Goal: Task Accomplishment & Management: Use online tool/utility

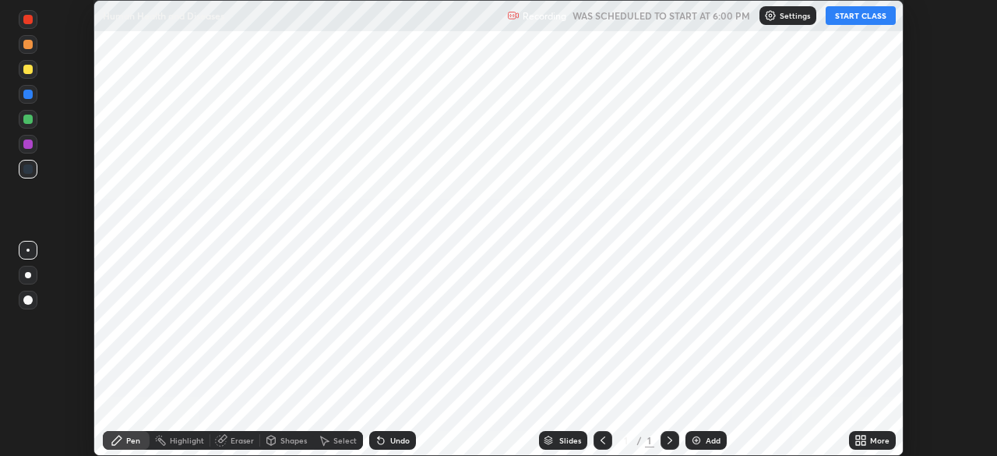
scroll to position [456, 997]
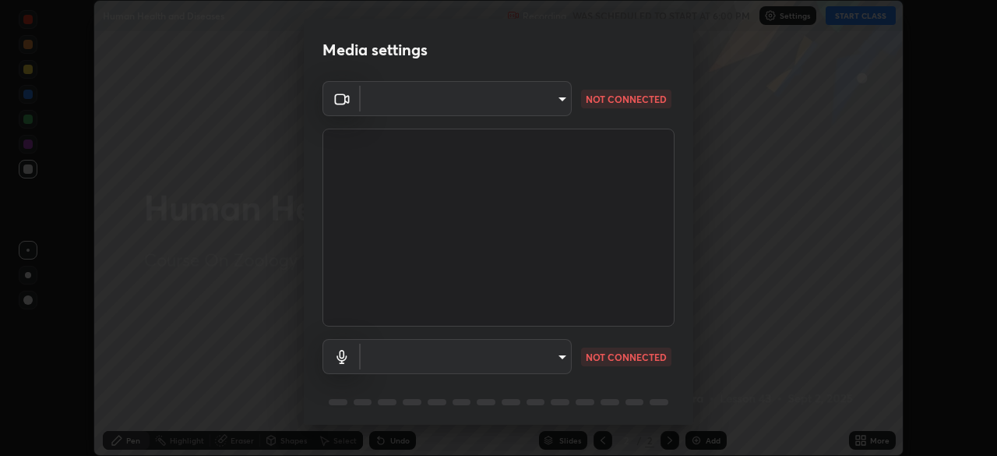
type input "4cdb2335677a50284d4d52bfea2454a8eb2b8fde0954bdd1b922a39853c109bf"
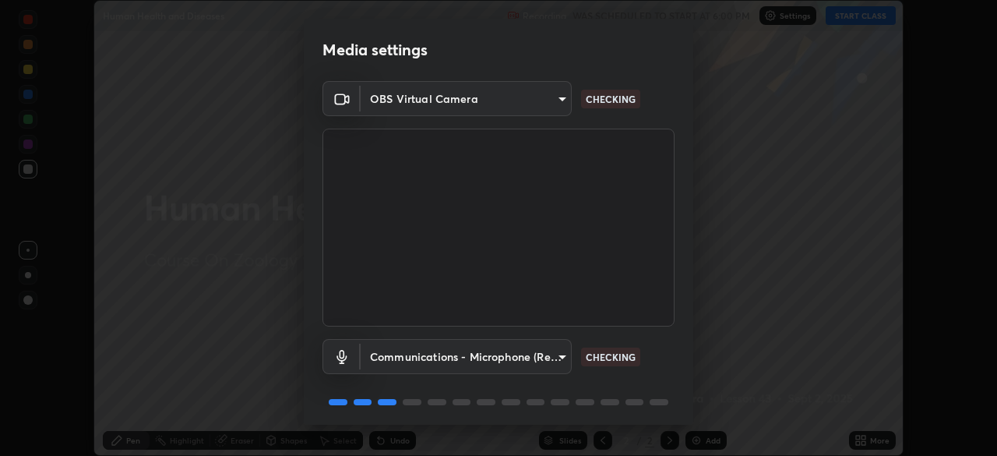
click at [560, 358] on body "Erase all Human Health and Diseases Recording WAS SCHEDULED TO START AT 6:00 PM…" at bounding box center [498, 228] width 997 height 456
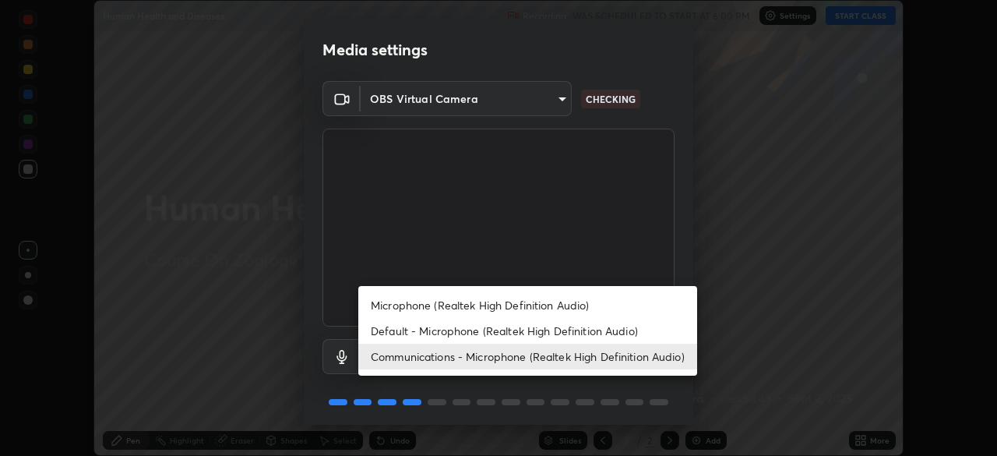
click at [550, 326] on li "Default - Microphone (Realtek High Definition Audio)" at bounding box center [527, 331] width 339 height 26
type input "default"
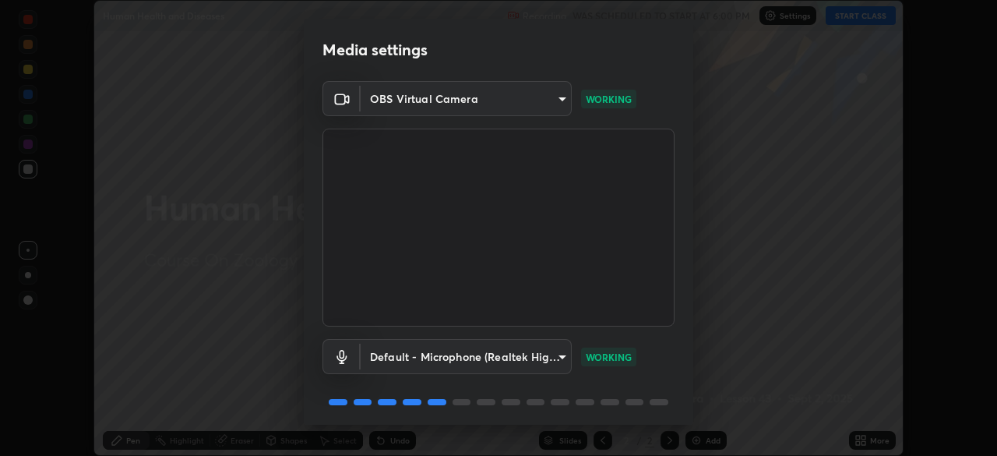
scroll to position [55, 0]
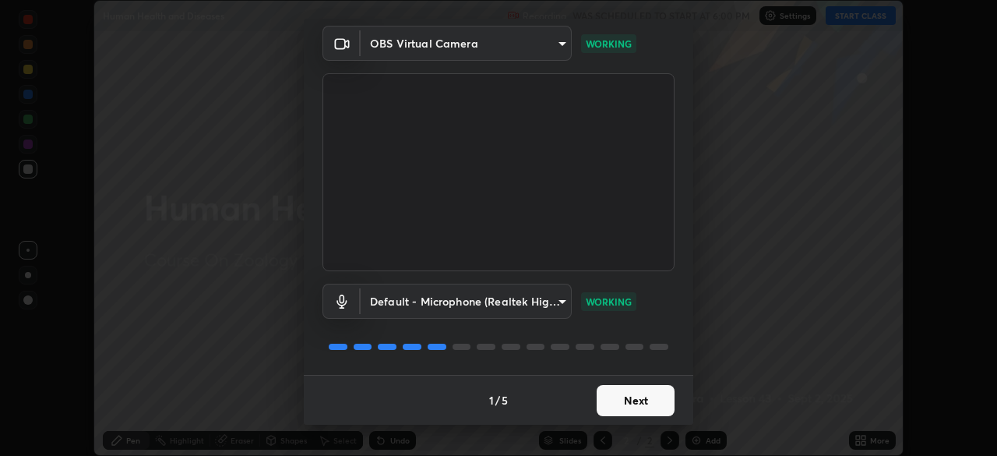
click at [645, 402] on button "Next" at bounding box center [636, 400] width 78 height 31
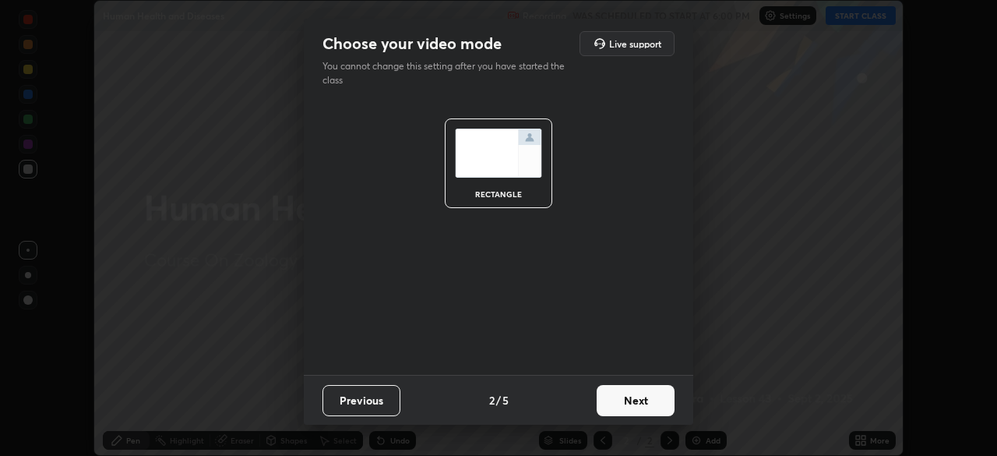
click at [647, 403] on button "Next" at bounding box center [636, 400] width 78 height 31
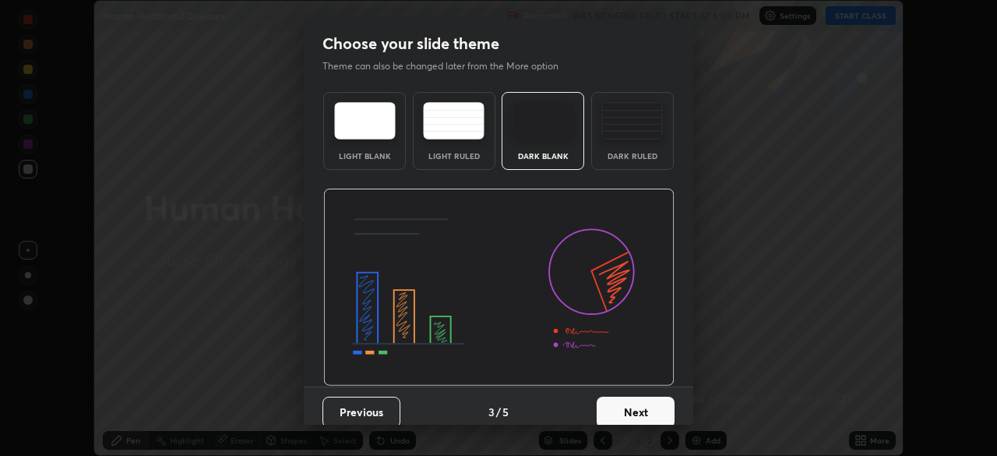
click at [641, 412] on button "Next" at bounding box center [636, 412] width 78 height 31
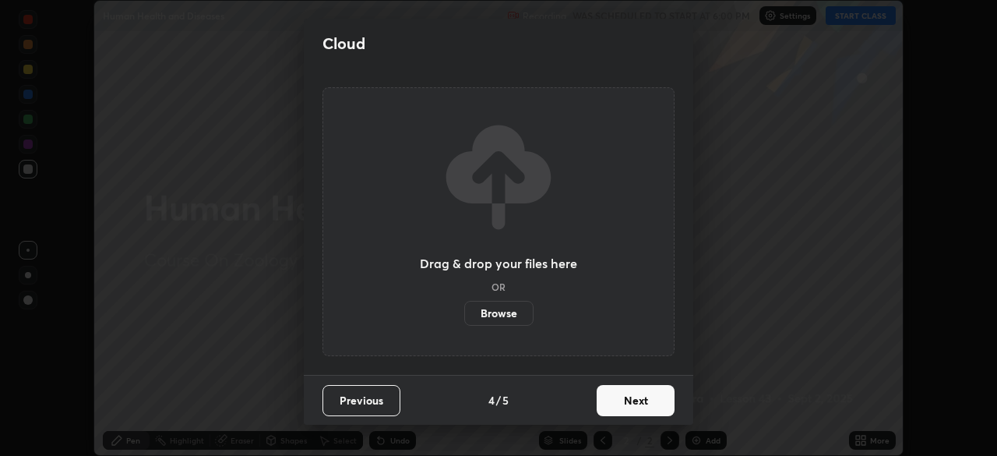
click at [653, 400] on button "Next" at bounding box center [636, 400] width 78 height 31
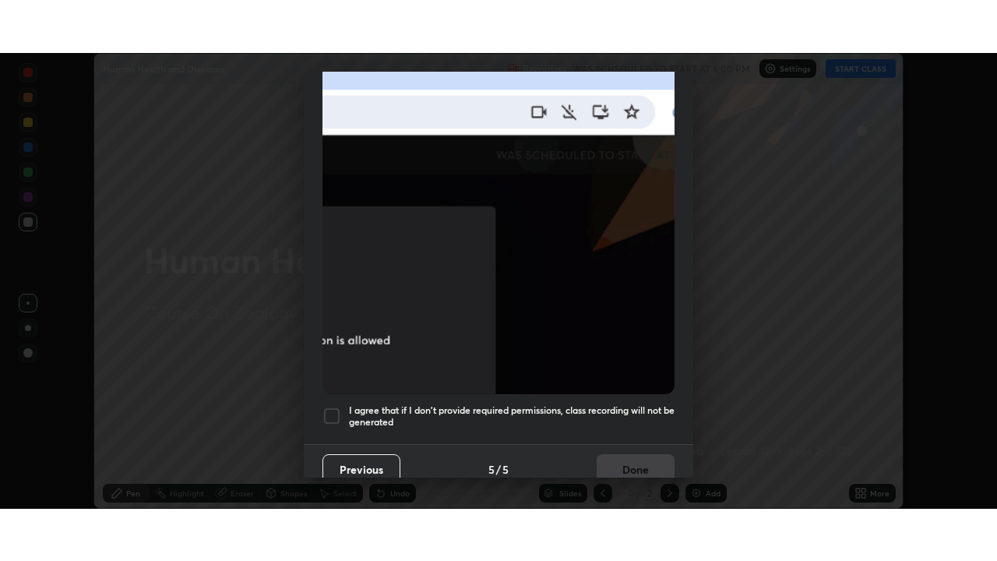
scroll to position [373, 0]
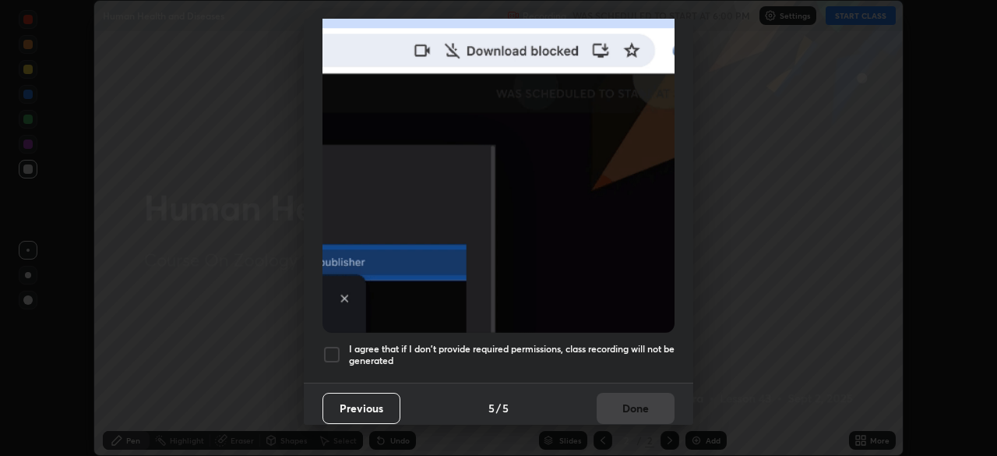
click at [627, 344] on h5 "I agree that if I don't provide required permissions, class recording will not …" at bounding box center [512, 355] width 326 height 24
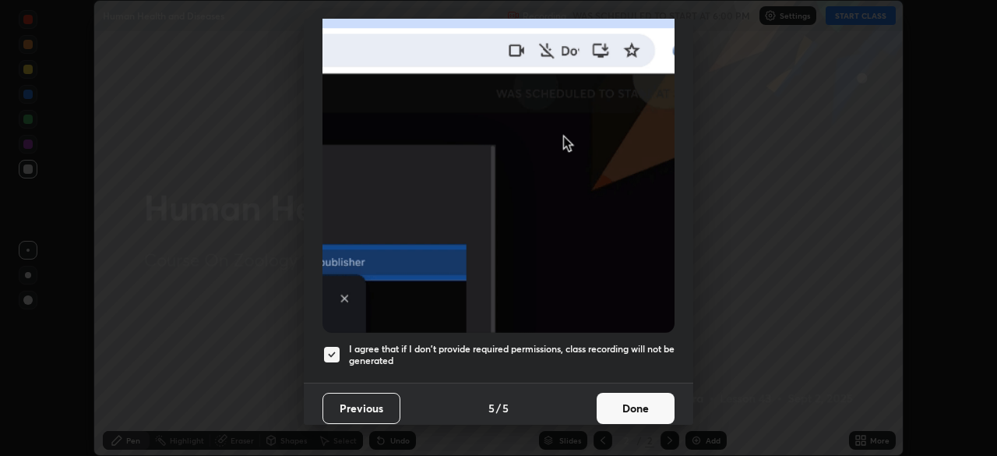
click at [642, 399] on button "Done" at bounding box center [636, 408] width 78 height 31
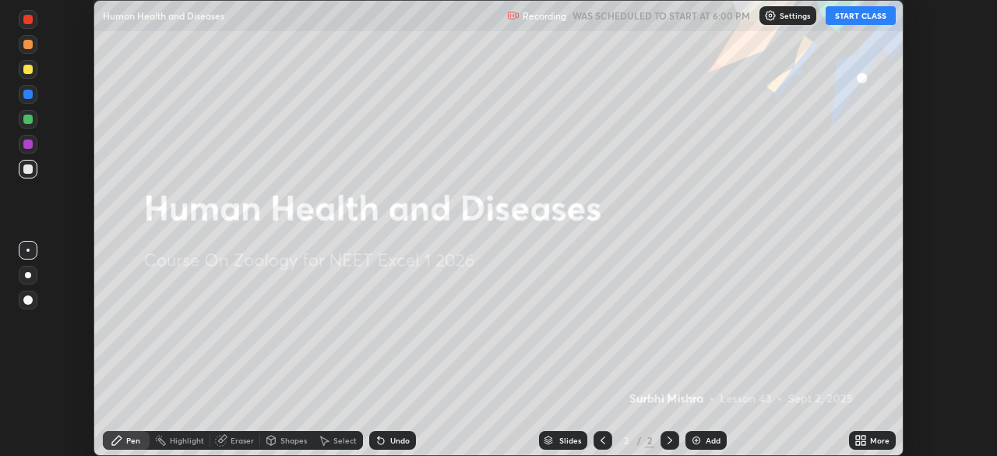
click at [860, 19] on button "START CLASS" at bounding box center [861, 15] width 70 height 19
click at [874, 439] on div "More" at bounding box center [879, 440] width 19 height 8
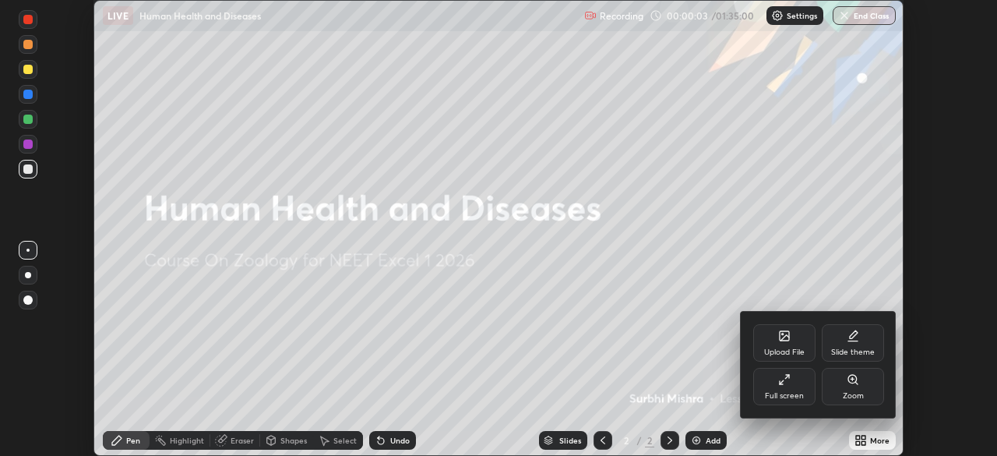
click at [800, 387] on div "Full screen" at bounding box center [785, 386] width 62 height 37
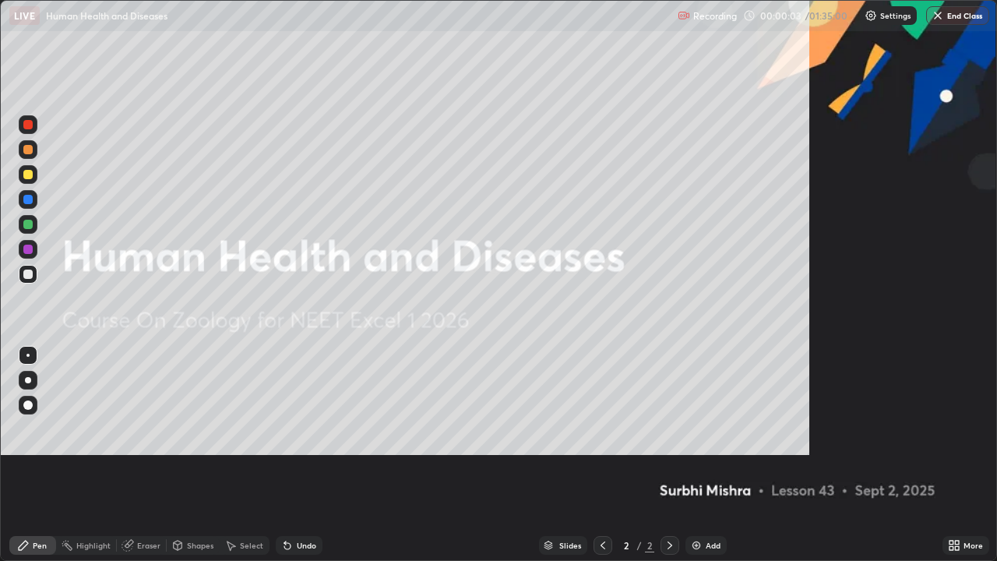
scroll to position [561, 997]
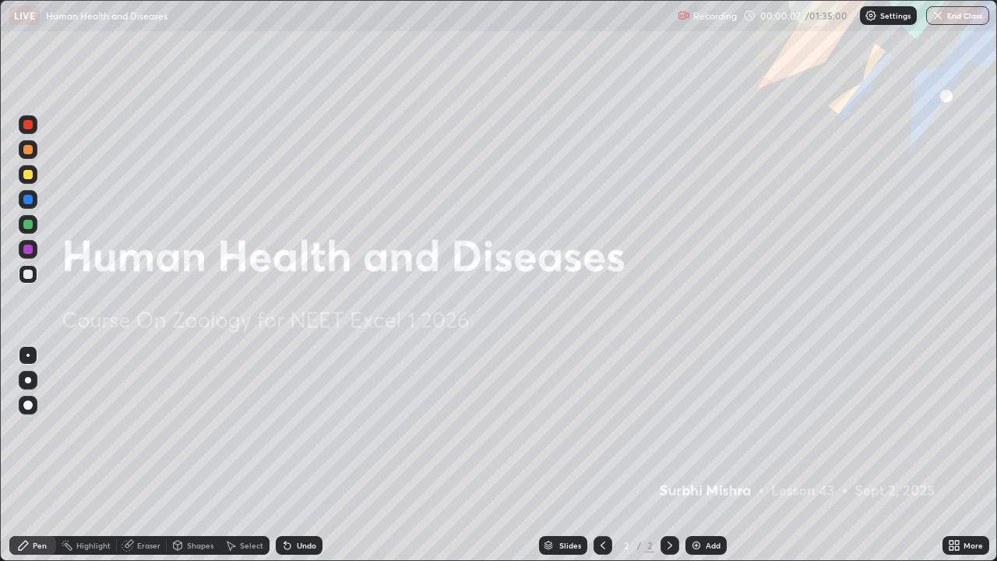
click at [718, 455] on div "Add" at bounding box center [713, 546] width 15 height 8
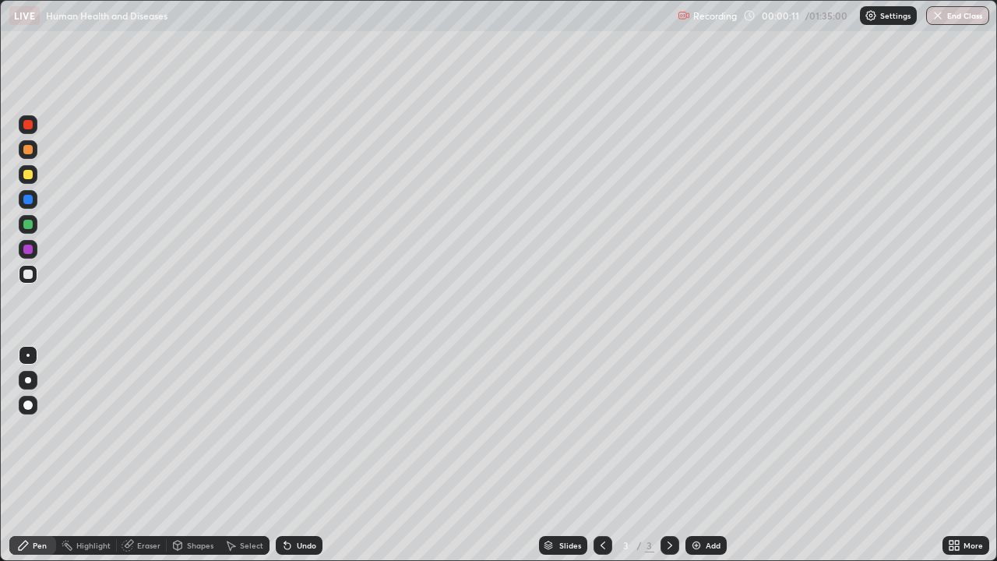
click at [26, 150] on div at bounding box center [27, 149] width 9 height 9
click at [30, 280] on div at bounding box center [28, 274] width 19 height 19
click at [32, 126] on div at bounding box center [27, 124] width 9 height 9
click at [148, 455] on div "Eraser" at bounding box center [148, 546] width 23 height 8
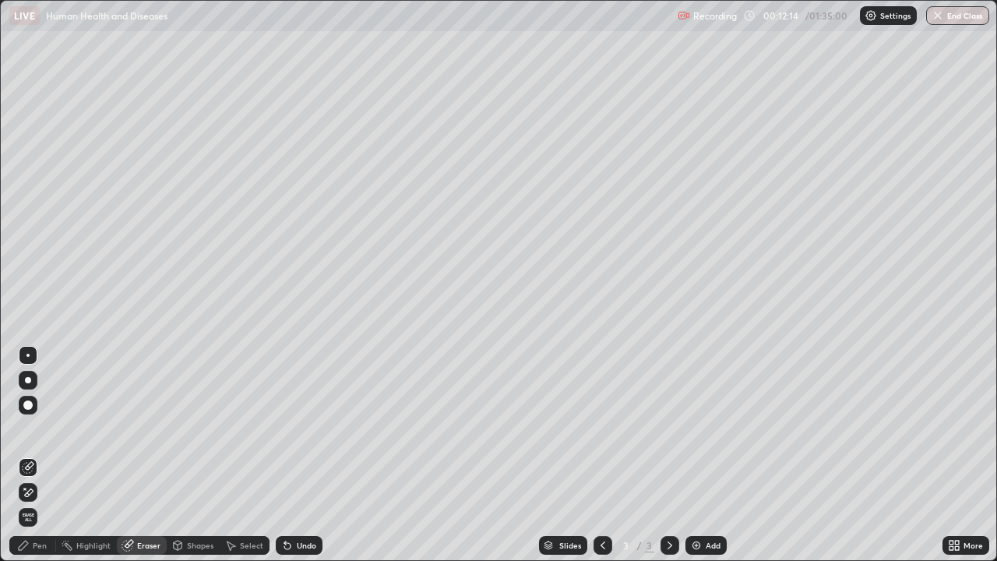
click at [35, 455] on div "Pen" at bounding box center [40, 546] width 14 height 8
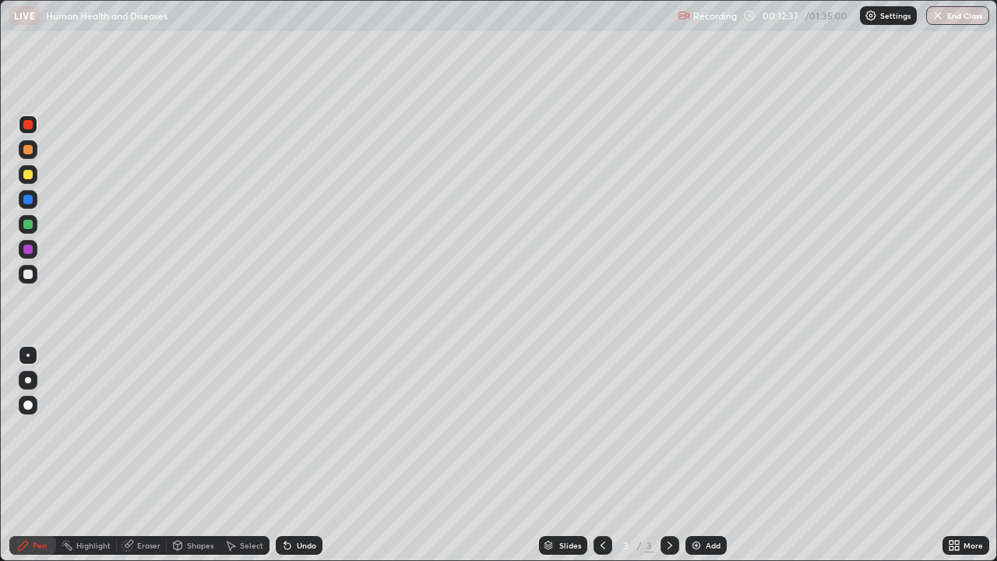
click at [31, 276] on div at bounding box center [27, 274] width 9 height 9
click at [306, 455] on div "Undo" at bounding box center [299, 545] width 47 height 19
click at [308, 455] on div "Undo" at bounding box center [306, 546] width 19 height 8
click at [314, 455] on div "Undo" at bounding box center [299, 545] width 47 height 19
click at [235, 455] on icon at bounding box center [230, 545] width 12 height 12
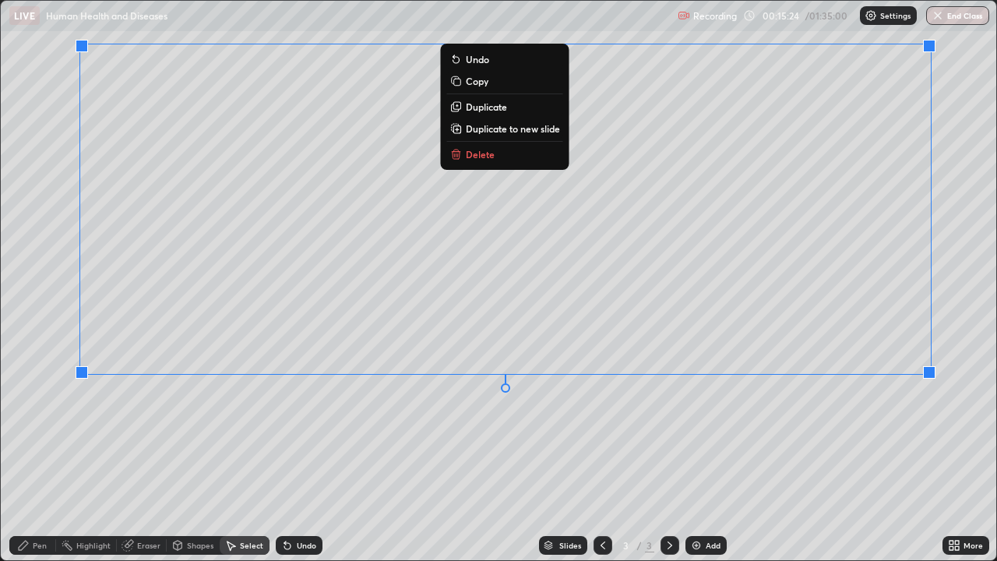
click at [40, 455] on div "Pen" at bounding box center [40, 546] width 14 height 8
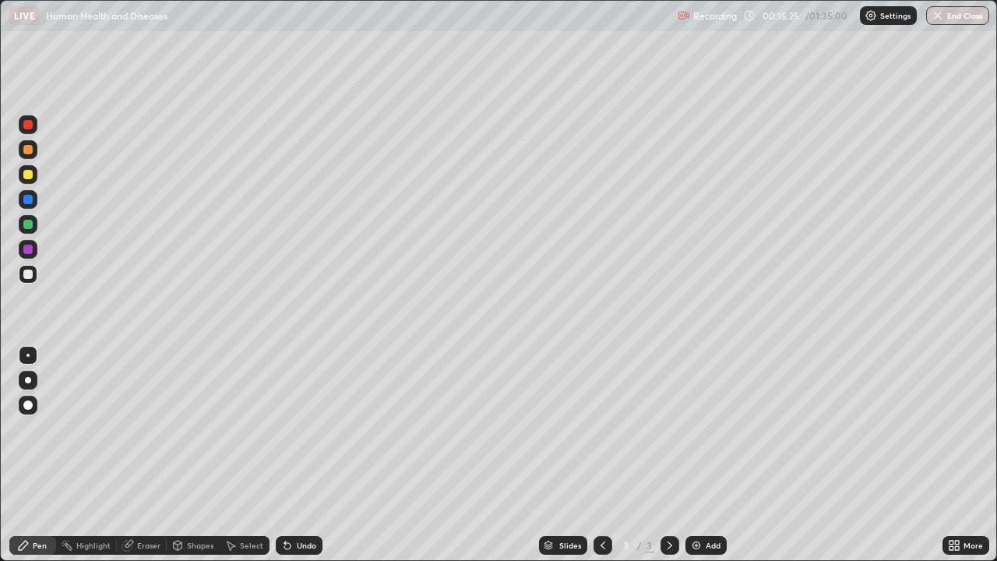
click at [34, 182] on div at bounding box center [28, 174] width 19 height 19
click at [160, 455] on div "Eraser" at bounding box center [142, 545] width 50 height 19
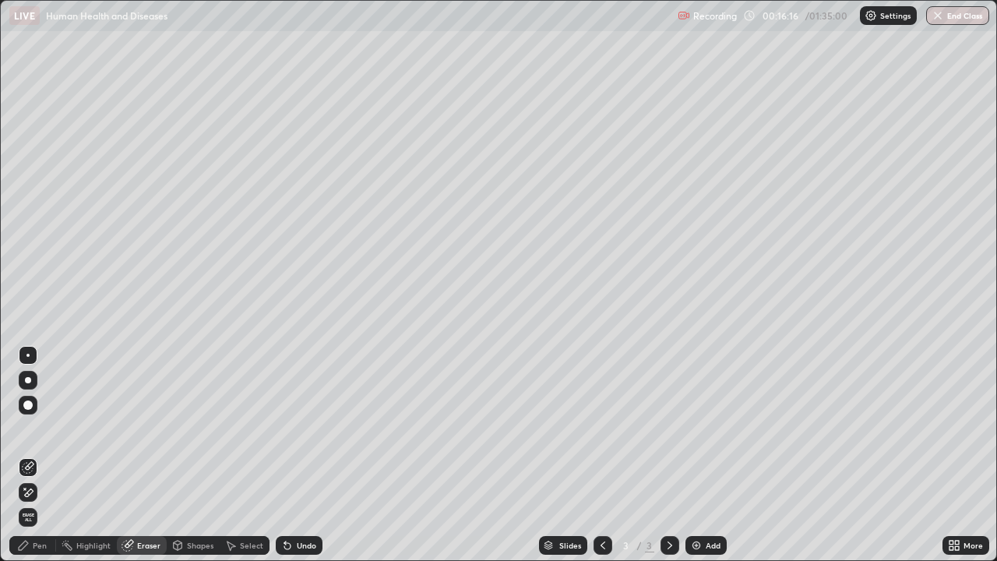
click at [47, 455] on div "Pen" at bounding box center [32, 545] width 47 height 19
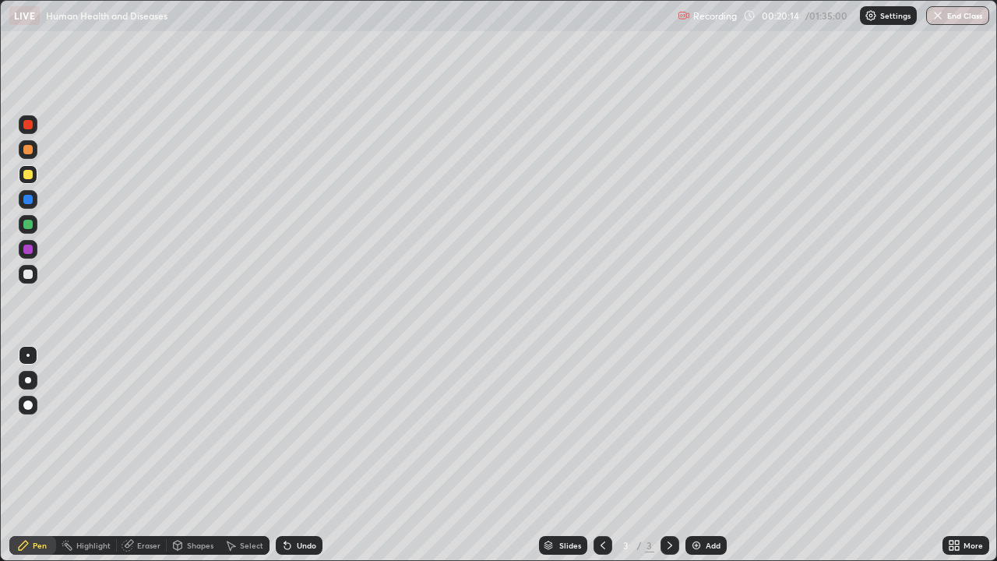
click at [711, 455] on div "Add" at bounding box center [713, 546] width 15 height 8
click at [29, 125] on div at bounding box center [27, 124] width 9 height 9
click at [36, 150] on div at bounding box center [28, 149] width 19 height 19
click at [33, 280] on div at bounding box center [28, 274] width 19 height 19
click at [32, 253] on div at bounding box center [28, 249] width 19 height 19
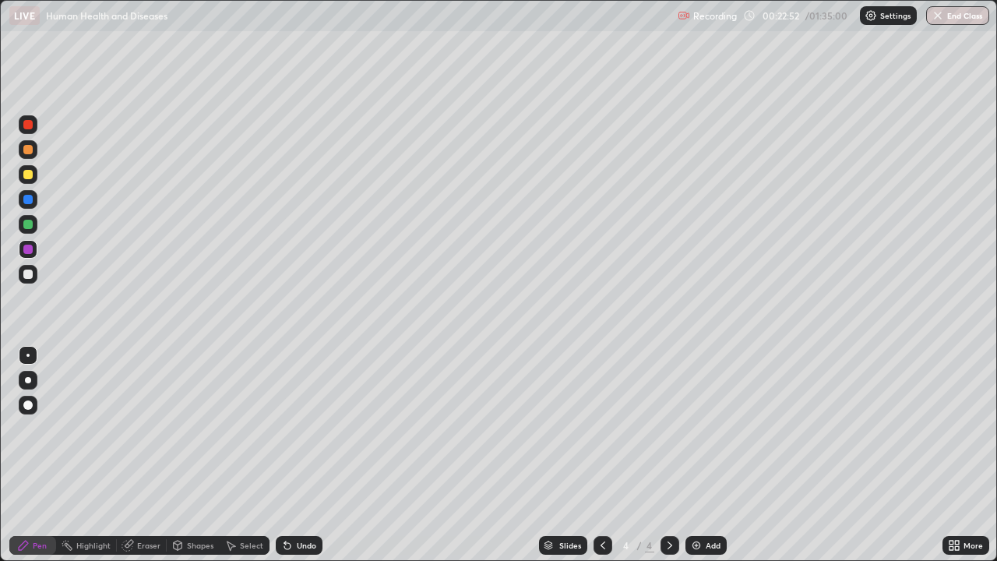
click at [30, 275] on div at bounding box center [27, 274] width 9 height 9
click at [304, 455] on div "Undo" at bounding box center [306, 546] width 19 height 8
click at [310, 455] on div "Undo" at bounding box center [299, 545] width 47 height 19
click at [317, 455] on div "Undo" at bounding box center [299, 545] width 47 height 19
click at [303, 455] on div "Undo" at bounding box center [306, 546] width 19 height 8
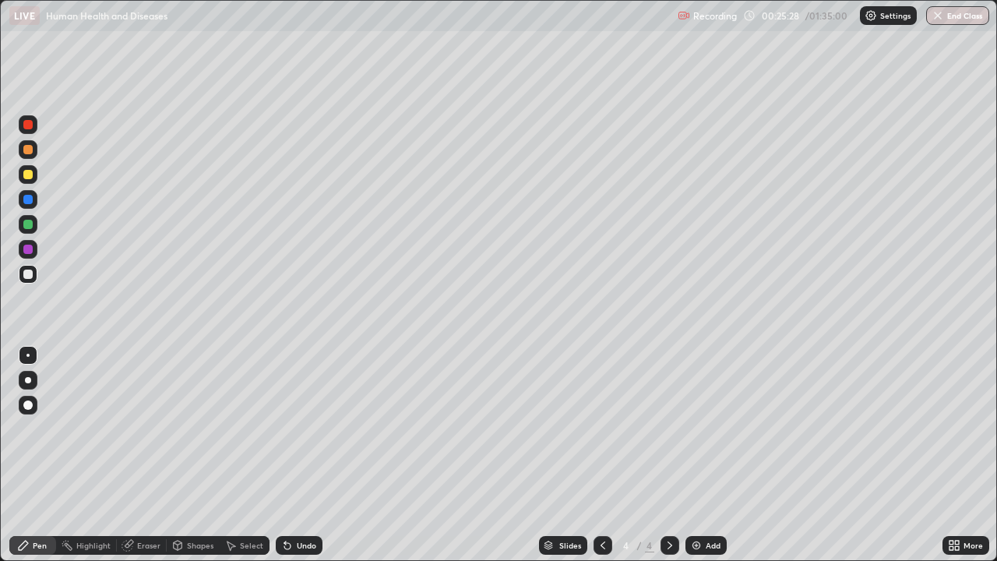
click at [309, 455] on div "Undo" at bounding box center [306, 546] width 19 height 8
click at [313, 455] on div "Undo" at bounding box center [306, 546] width 19 height 8
click at [30, 252] on div at bounding box center [27, 249] width 9 height 9
click at [309, 455] on div "Undo" at bounding box center [306, 546] width 19 height 8
click at [241, 455] on div "Select" at bounding box center [251, 546] width 23 height 8
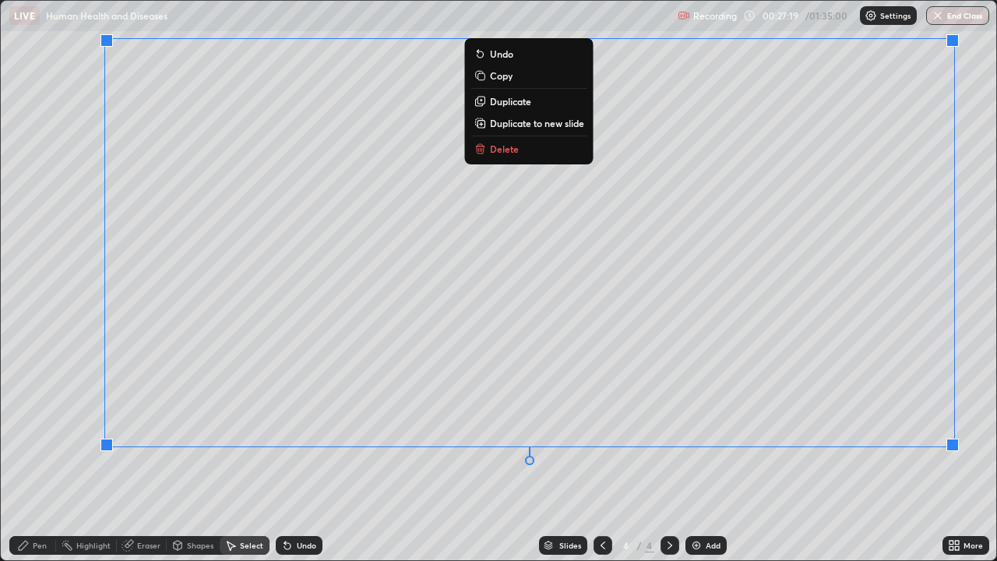
click at [43, 455] on div "Pen" at bounding box center [40, 546] width 14 height 8
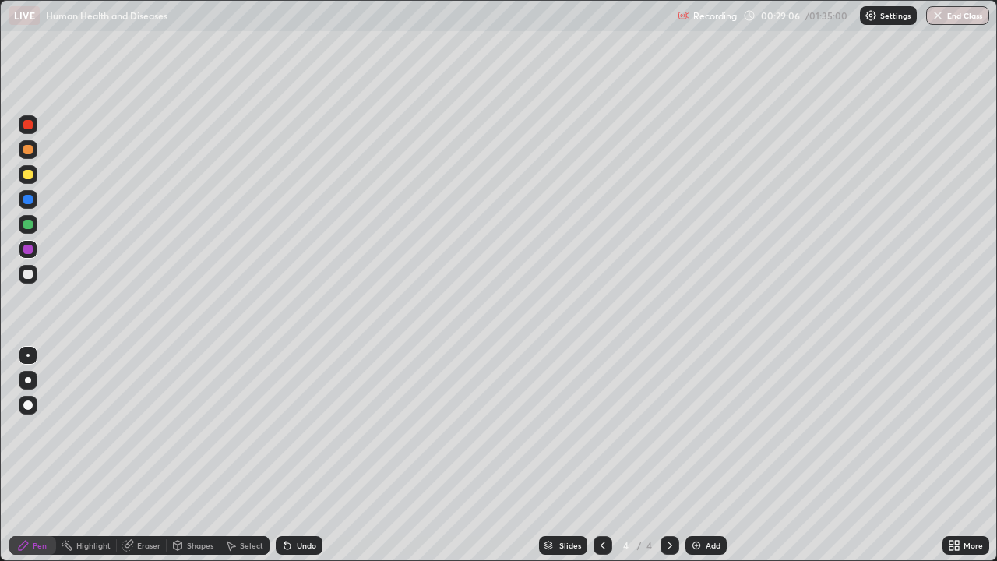
click at [713, 455] on div "Add" at bounding box center [713, 546] width 15 height 8
click at [602, 455] on icon at bounding box center [603, 545] width 12 height 12
click at [669, 455] on icon at bounding box center [670, 545] width 12 height 12
click at [31, 149] on div at bounding box center [27, 149] width 9 height 9
click at [301, 455] on div "Undo" at bounding box center [306, 546] width 19 height 8
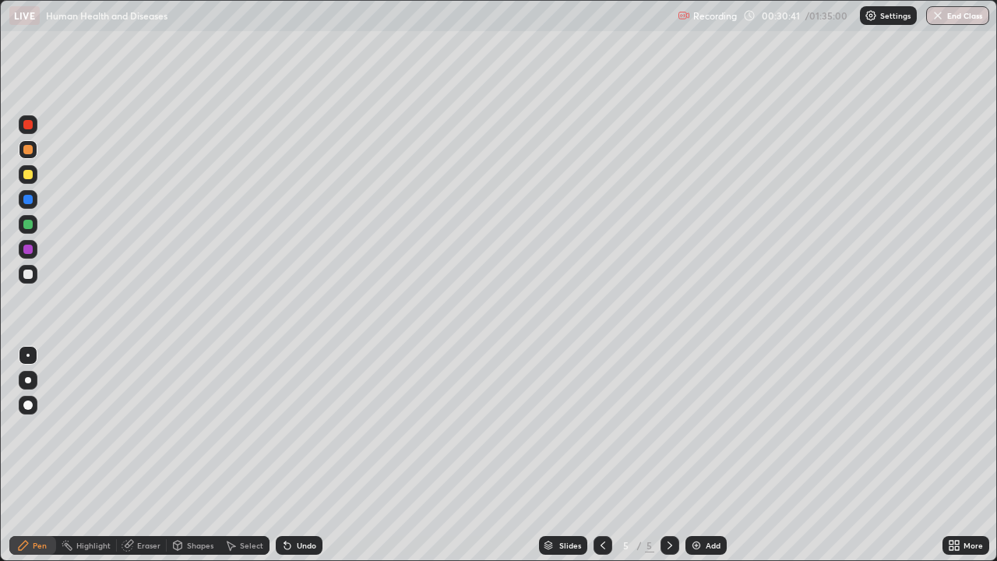
click at [293, 455] on div "Undo" at bounding box center [299, 545] width 47 height 19
click at [298, 455] on div "Undo" at bounding box center [306, 546] width 19 height 8
click at [242, 455] on div "Select" at bounding box center [251, 546] width 23 height 8
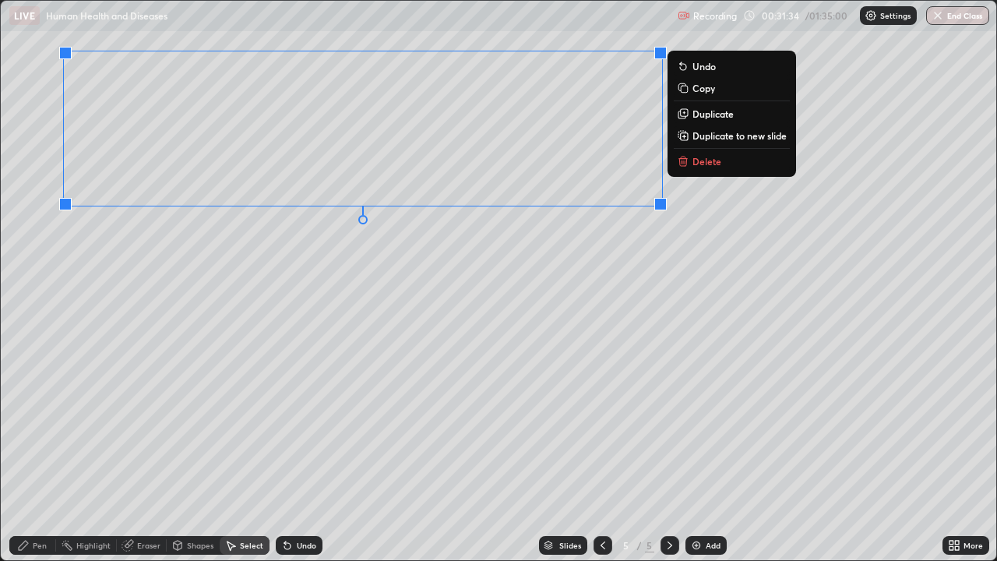
click at [44, 455] on div "Pen" at bounding box center [40, 546] width 14 height 8
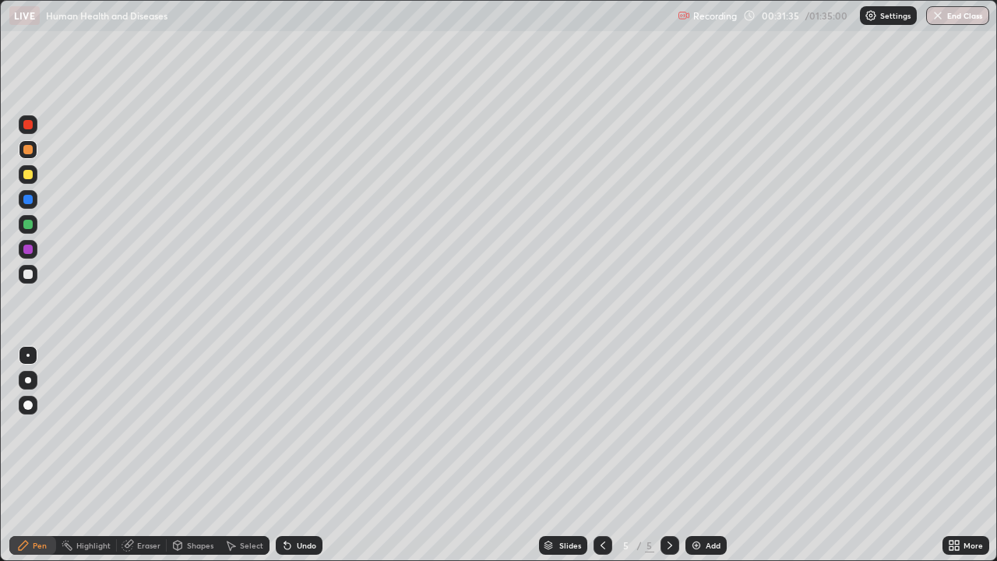
click at [30, 271] on div at bounding box center [27, 274] width 9 height 9
click at [30, 176] on div at bounding box center [27, 174] width 9 height 9
click at [28, 277] on div at bounding box center [27, 274] width 9 height 9
click at [309, 455] on div "Undo" at bounding box center [306, 546] width 19 height 8
click at [314, 455] on div "Undo" at bounding box center [306, 546] width 19 height 8
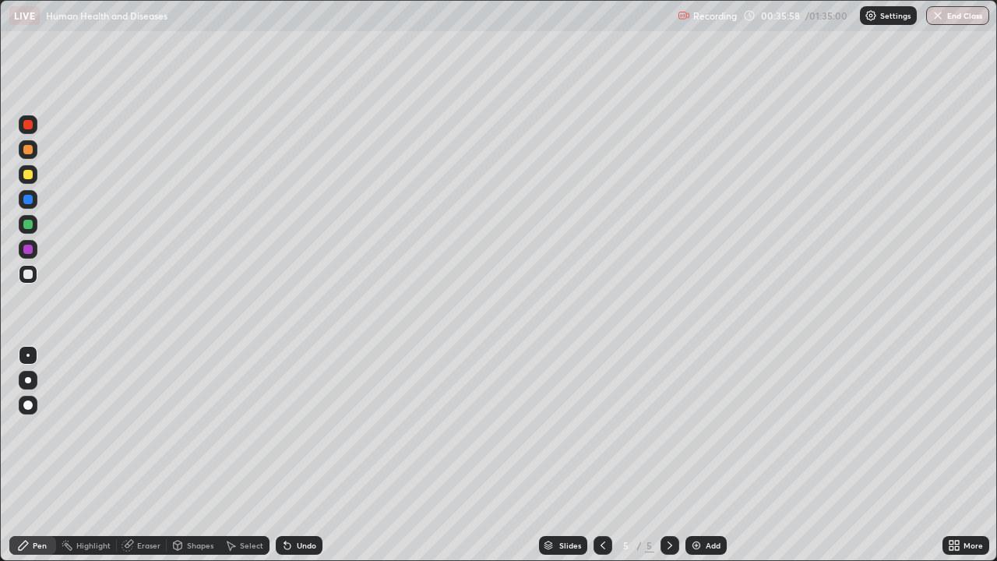
click at [308, 455] on div "Undo" at bounding box center [306, 546] width 19 height 8
click at [303, 455] on div "Undo" at bounding box center [306, 546] width 19 height 8
click at [143, 455] on div "Eraser" at bounding box center [148, 546] width 23 height 8
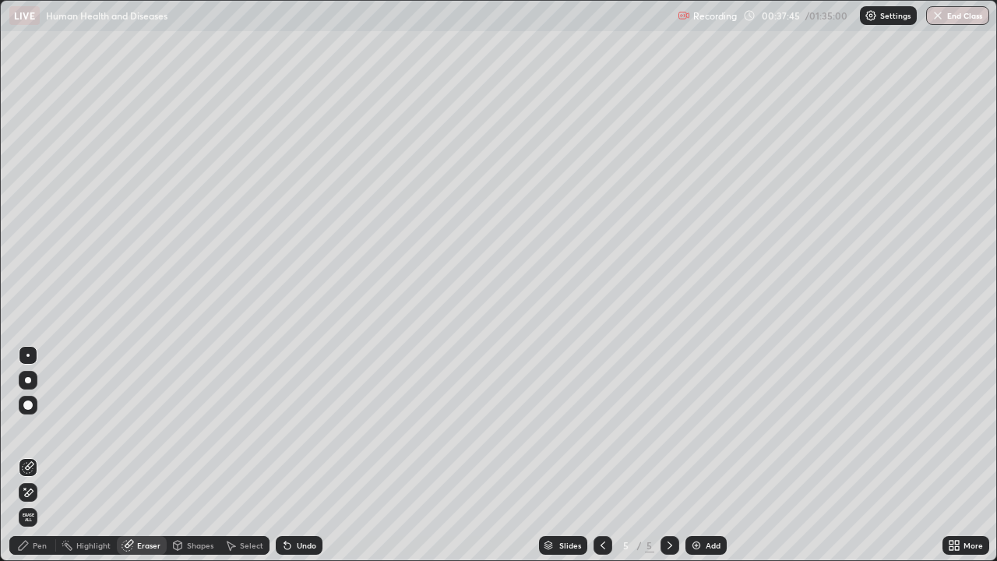
click at [37, 455] on div "Pen" at bounding box center [40, 546] width 14 height 8
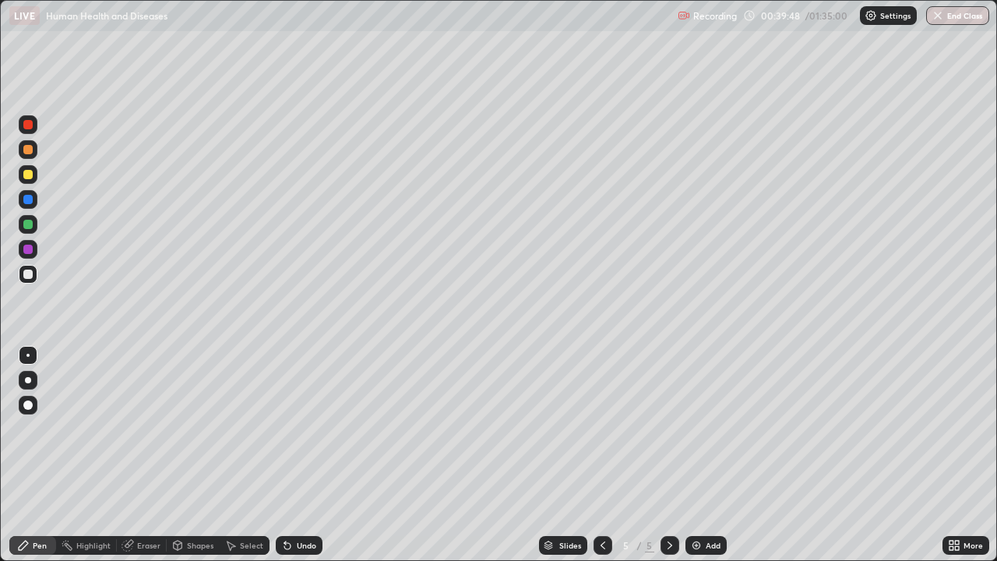
click at [154, 455] on div "Eraser" at bounding box center [148, 546] width 23 height 8
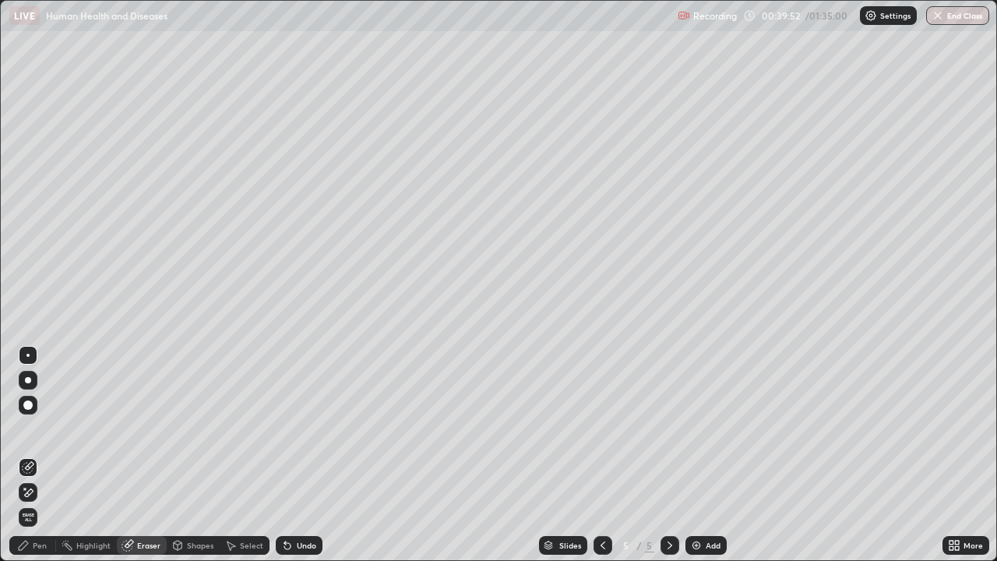
click at [45, 455] on div "Pen" at bounding box center [32, 545] width 47 height 19
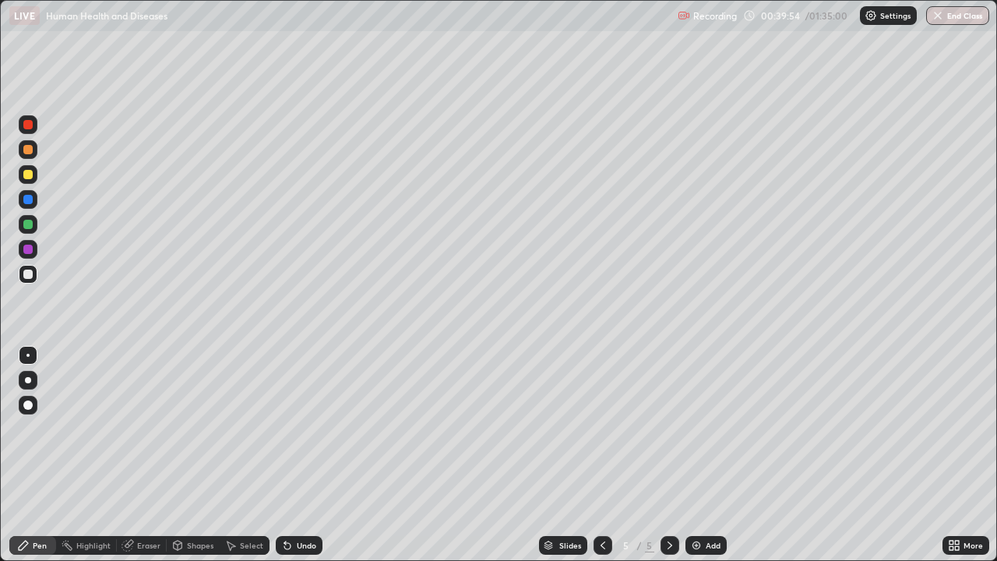
click at [35, 177] on div at bounding box center [28, 174] width 19 height 19
click at [712, 455] on div "Add" at bounding box center [706, 545] width 41 height 19
click at [28, 125] on div at bounding box center [27, 124] width 9 height 9
click at [32, 277] on div at bounding box center [28, 274] width 19 height 19
click at [34, 178] on div at bounding box center [28, 174] width 19 height 19
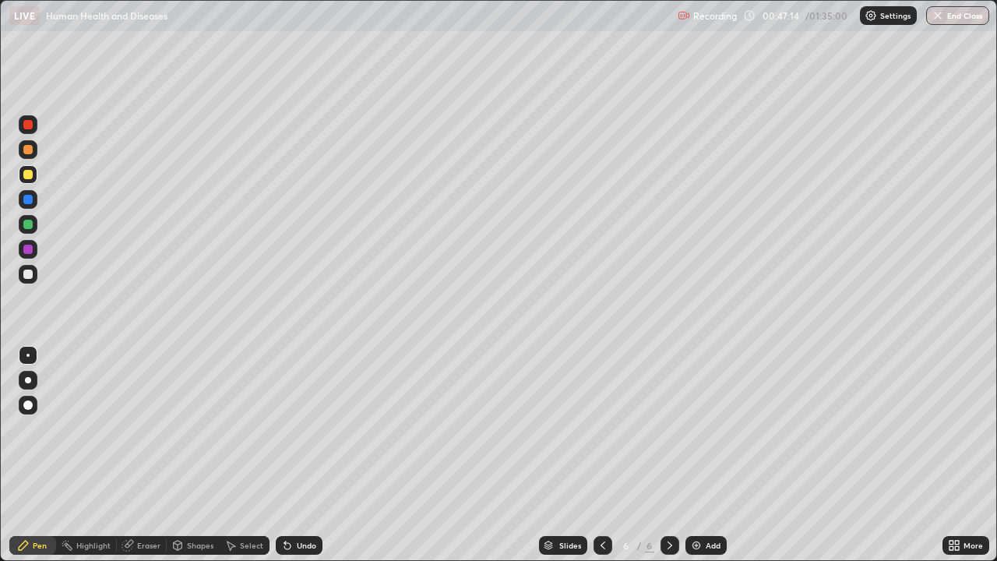
click at [284, 455] on icon at bounding box center [287, 546] width 6 height 6
click at [311, 455] on div "Undo" at bounding box center [306, 546] width 19 height 8
click at [312, 455] on div "Undo" at bounding box center [306, 546] width 19 height 8
click at [285, 455] on icon at bounding box center [287, 546] width 6 height 6
click at [32, 278] on div at bounding box center [28, 274] width 19 height 19
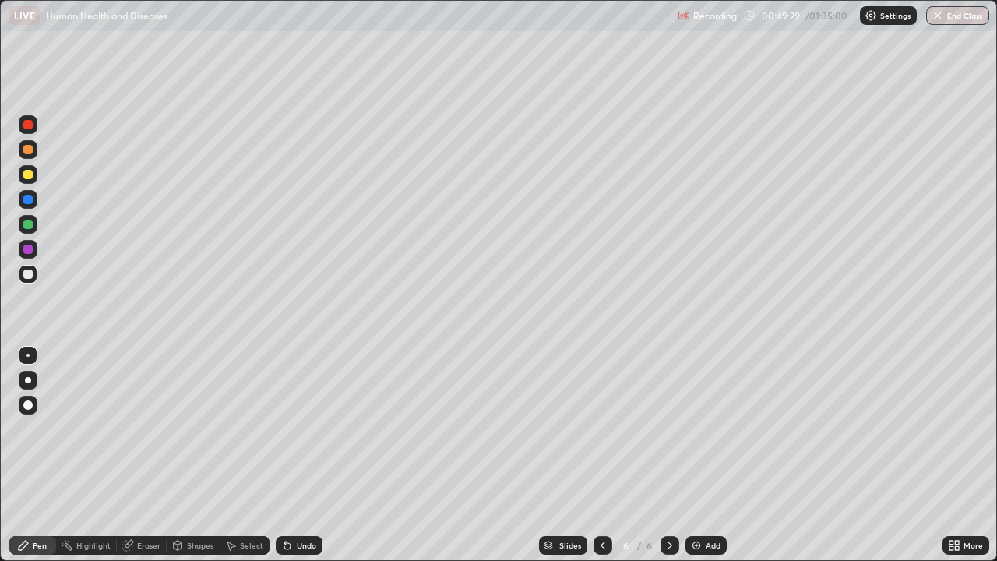
click at [290, 455] on icon at bounding box center [287, 545] width 12 height 12
click at [289, 455] on icon at bounding box center [287, 545] width 12 height 12
click at [284, 455] on icon at bounding box center [287, 546] width 6 height 6
click at [146, 455] on div "Eraser" at bounding box center [148, 546] width 23 height 8
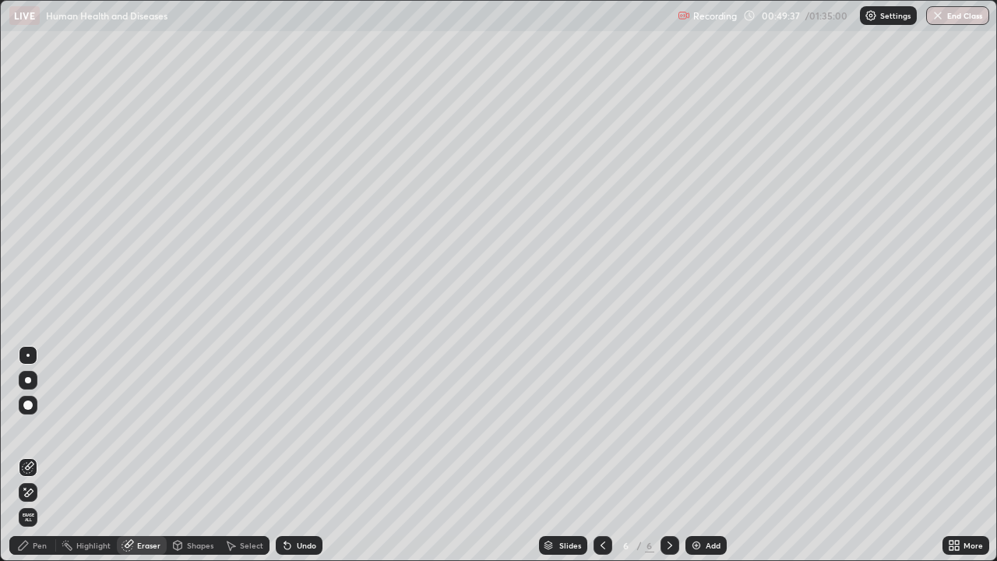
click at [38, 455] on div "Pen" at bounding box center [40, 546] width 14 height 8
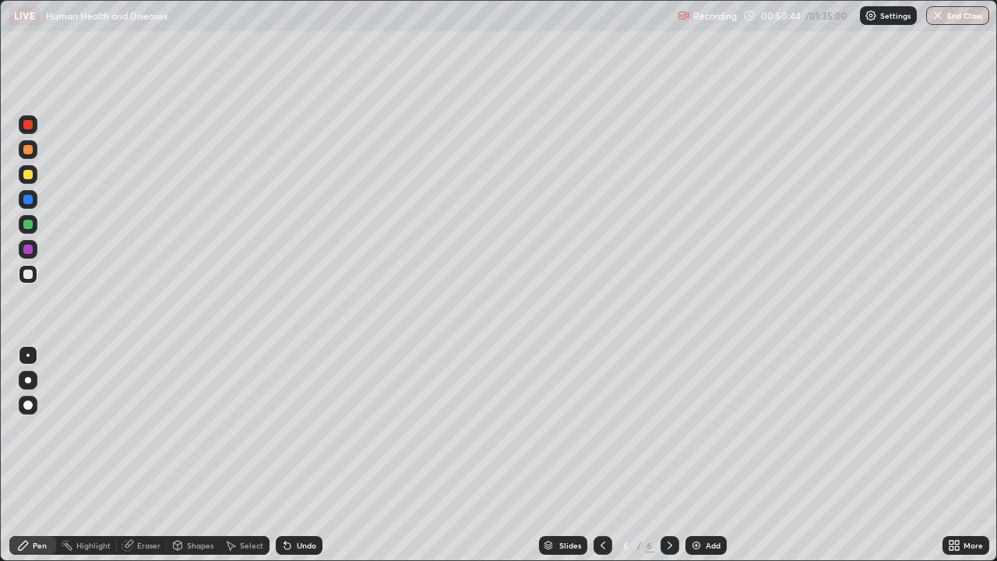
click at [313, 455] on div "Undo" at bounding box center [306, 546] width 19 height 8
click at [301, 455] on div "Undo" at bounding box center [306, 546] width 19 height 8
click at [299, 455] on div "Undo" at bounding box center [306, 546] width 19 height 8
click at [243, 455] on div "Select" at bounding box center [251, 546] width 23 height 8
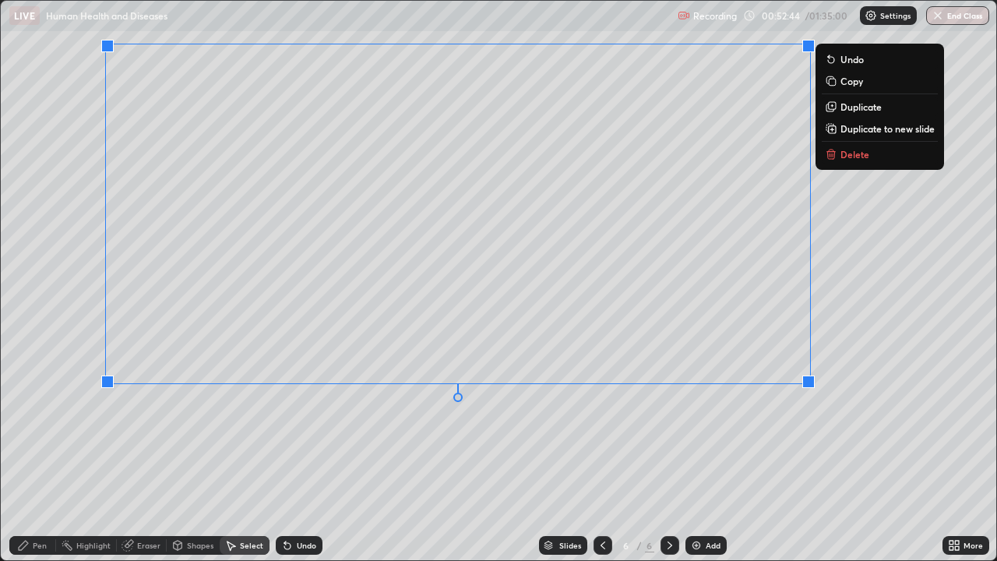
click at [42, 455] on div "Pen" at bounding box center [40, 546] width 14 height 8
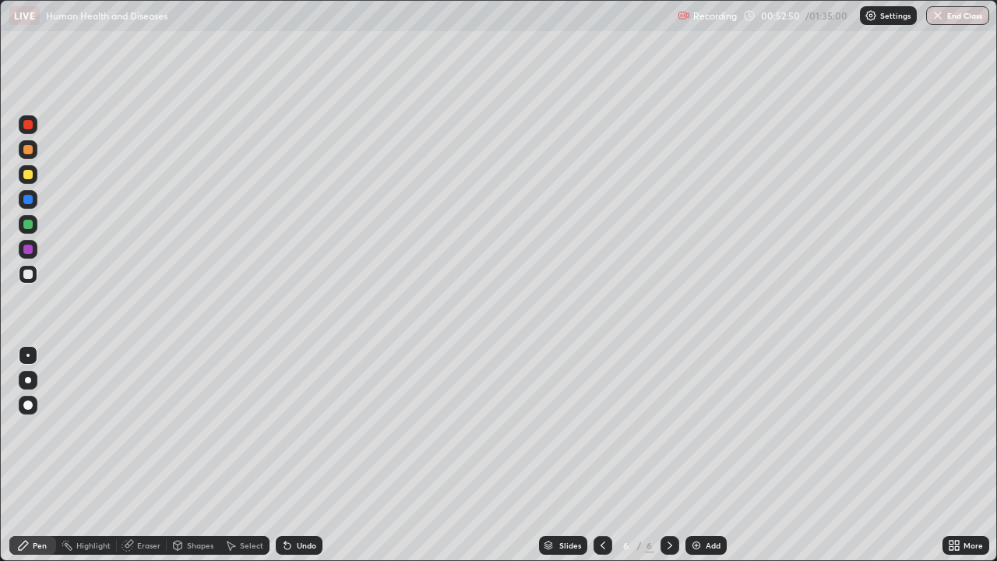
click at [26, 249] on div at bounding box center [27, 249] width 9 height 9
click at [140, 455] on div "Eraser" at bounding box center [148, 546] width 23 height 8
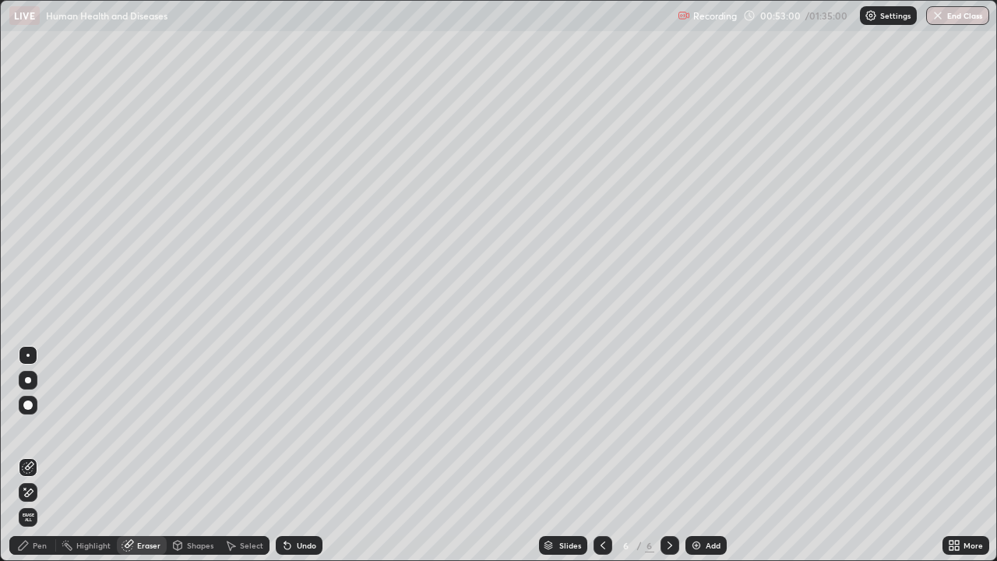
click at [38, 455] on div "Pen" at bounding box center [32, 545] width 47 height 19
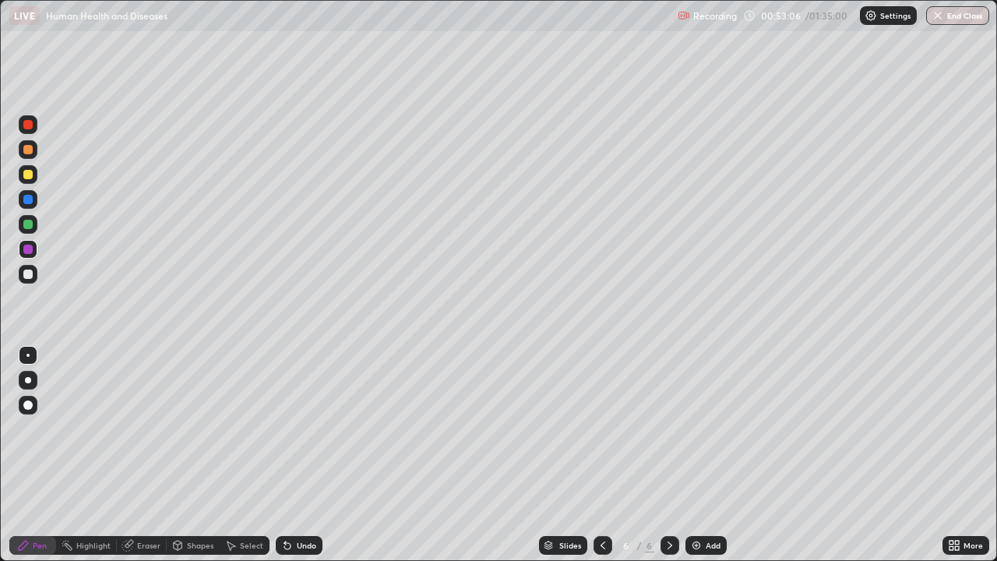
click at [284, 455] on icon at bounding box center [285, 543] width 2 height 2
click at [711, 455] on div "Add" at bounding box center [713, 546] width 15 height 8
click at [29, 150] on div at bounding box center [27, 149] width 9 height 9
click at [248, 455] on div "Select" at bounding box center [245, 545] width 50 height 19
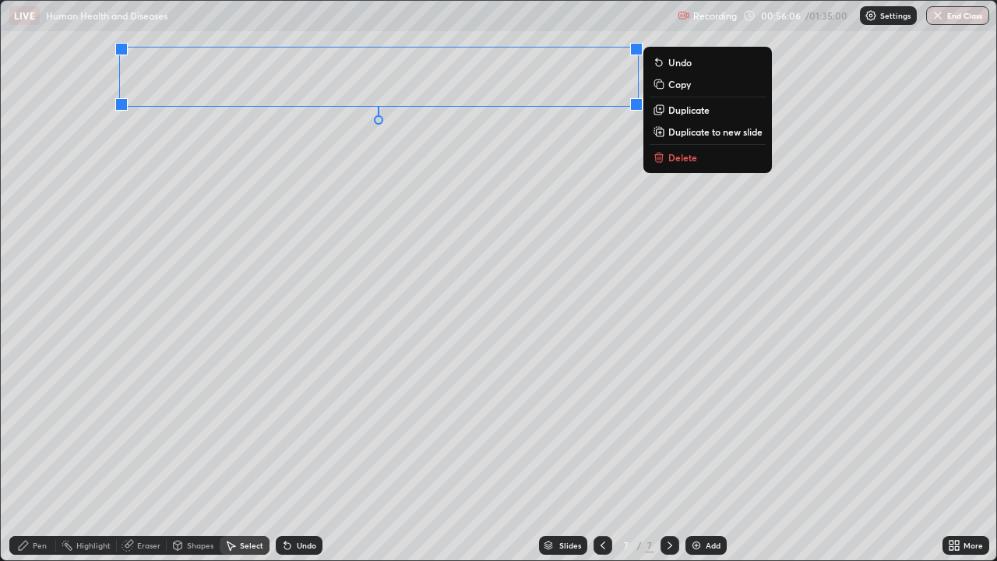
click at [38, 455] on div "Pen" at bounding box center [40, 546] width 14 height 8
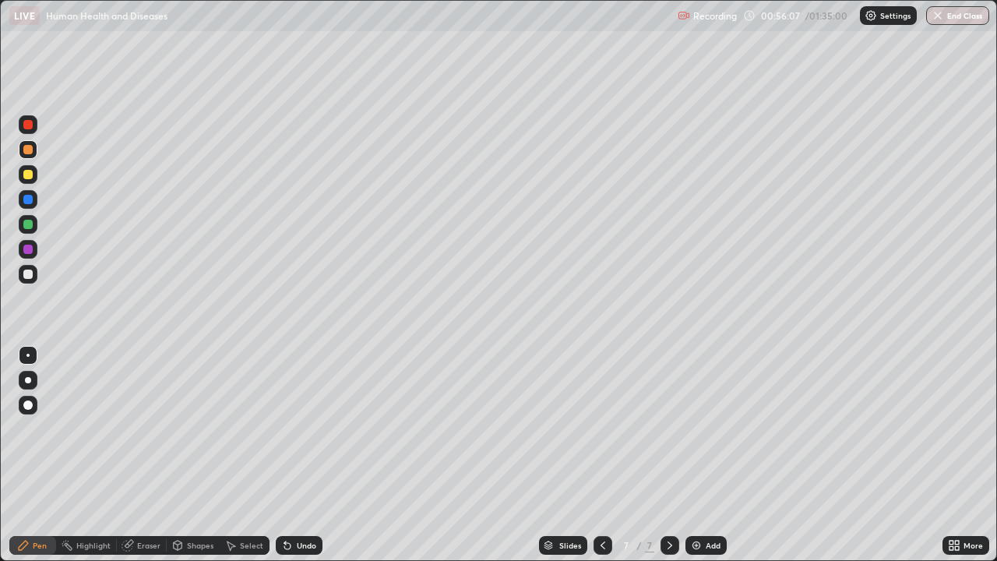
click at [187, 455] on div "Shapes" at bounding box center [200, 546] width 26 height 8
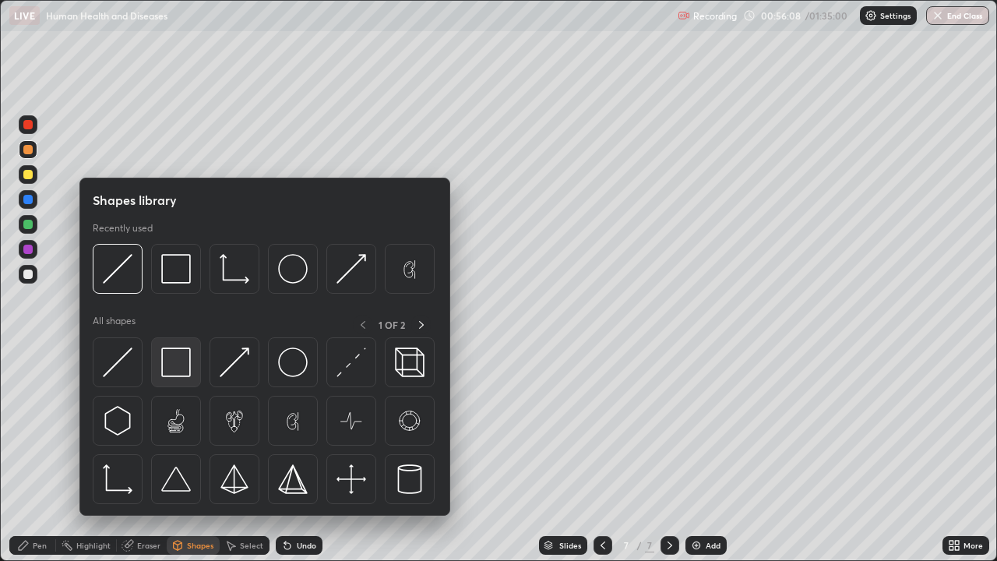
click at [168, 383] on div at bounding box center [176, 362] width 50 height 50
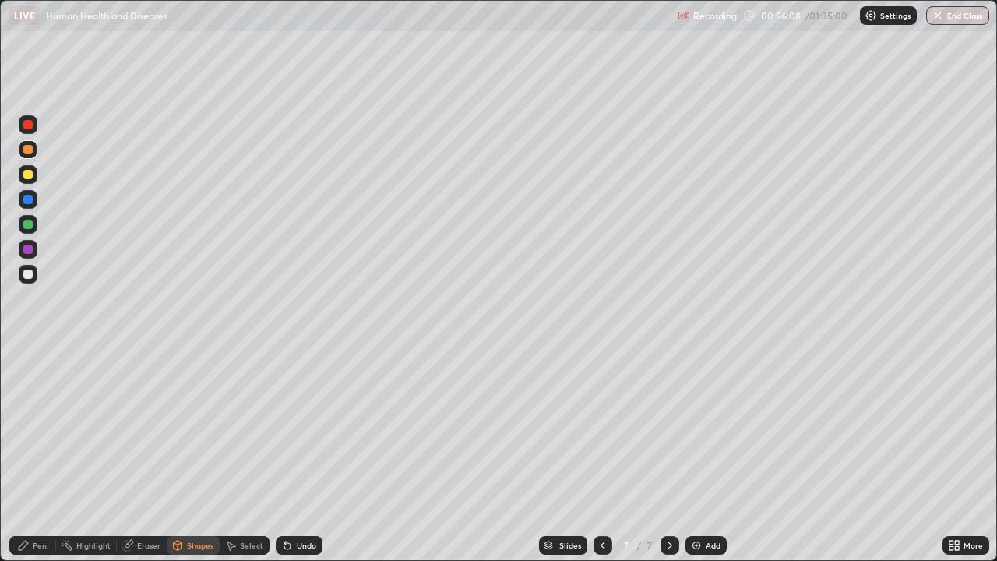
click at [28, 275] on div at bounding box center [27, 274] width 9 height 9
click at [35, 455] on div "Pen" at bounding box center [32, 545] width 47 height 19
click at [30, 173] on div at bounding box center [27, 174] width 9 height 9
click at [286, 455] on icon at bounding box center [287, 546] width 6 height 6
click at [32, 251] on div at bounding box center [27, 249] width 9 height 9
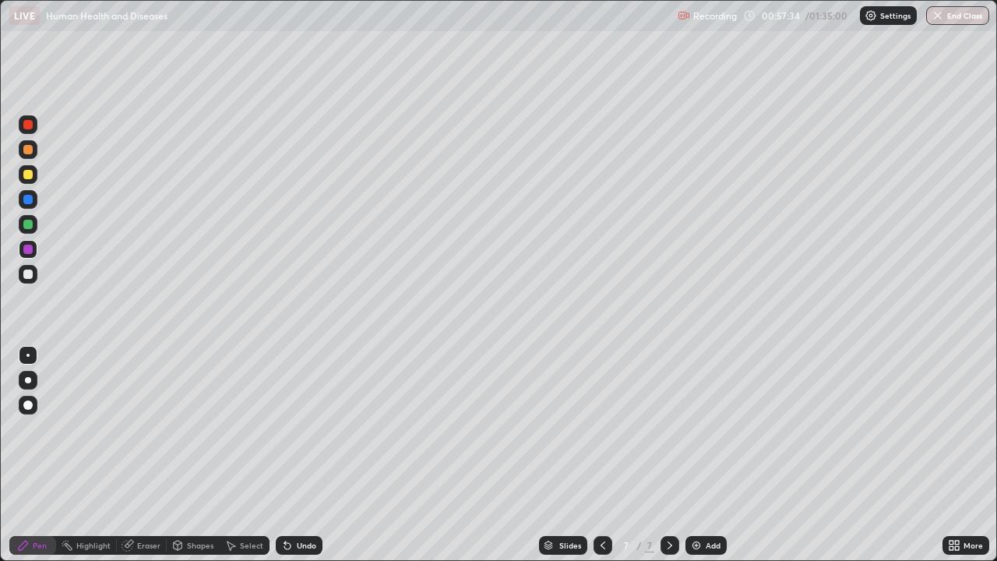
click at [34, 277] on div at bounding box center [28, 274] width 19 height 19
click at [157, 455] on div "Eraser" at bounding box center [148, 546] width 23 height 8
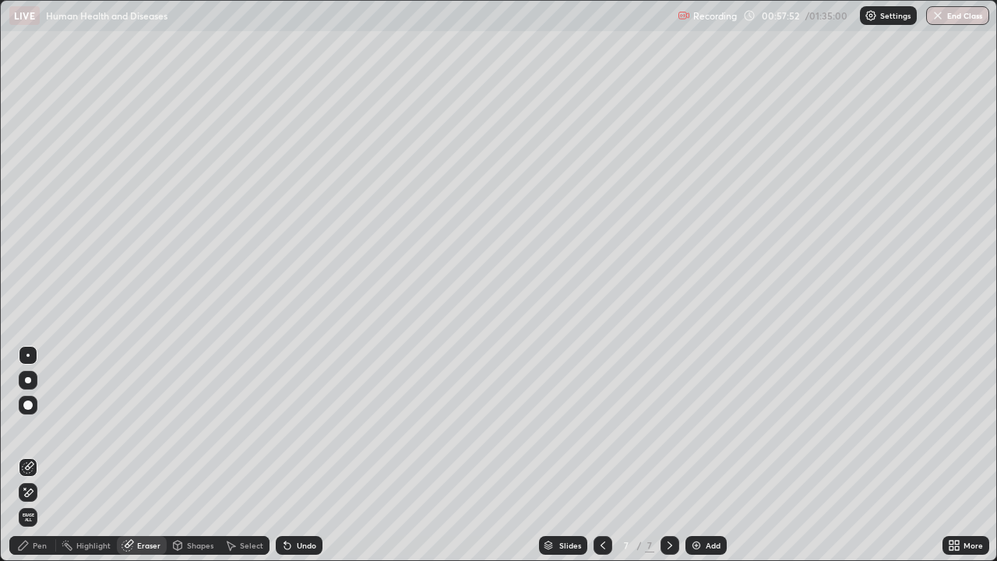
click at [47, 455] on div "Pen" at bounding box center [32, 545] width 47 height 19
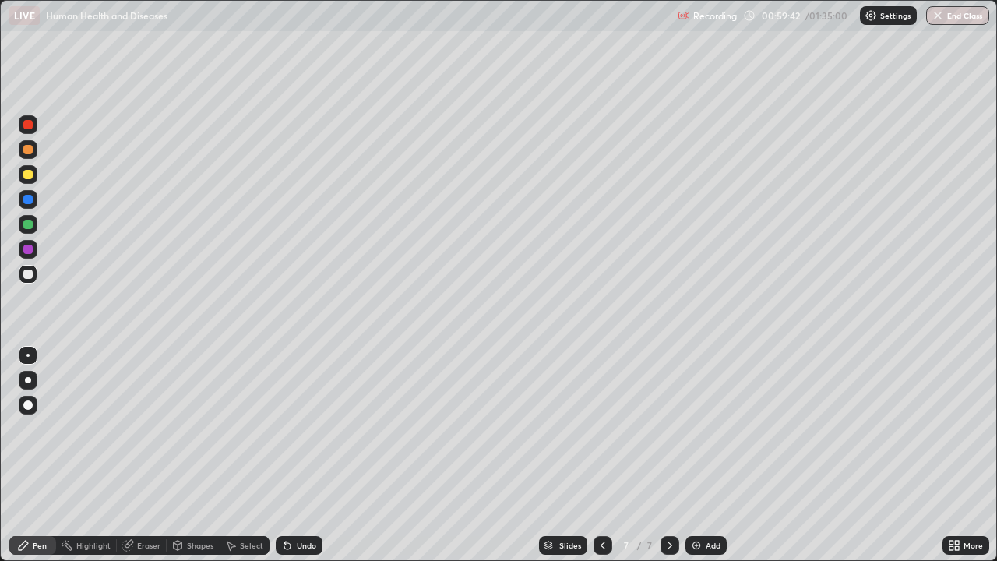
click at [32, 247] on div at bounding box center [27, 249] width 9 height 9
click at [30, 274] on div at bounding box center [27, 274] width 9 height 9
click at [29, 252] on div at bounding box center [27, 249] width 9 height 9
click at [139, 455] on div "Eraser" at bounding box center [148, 546] width 23 height 8
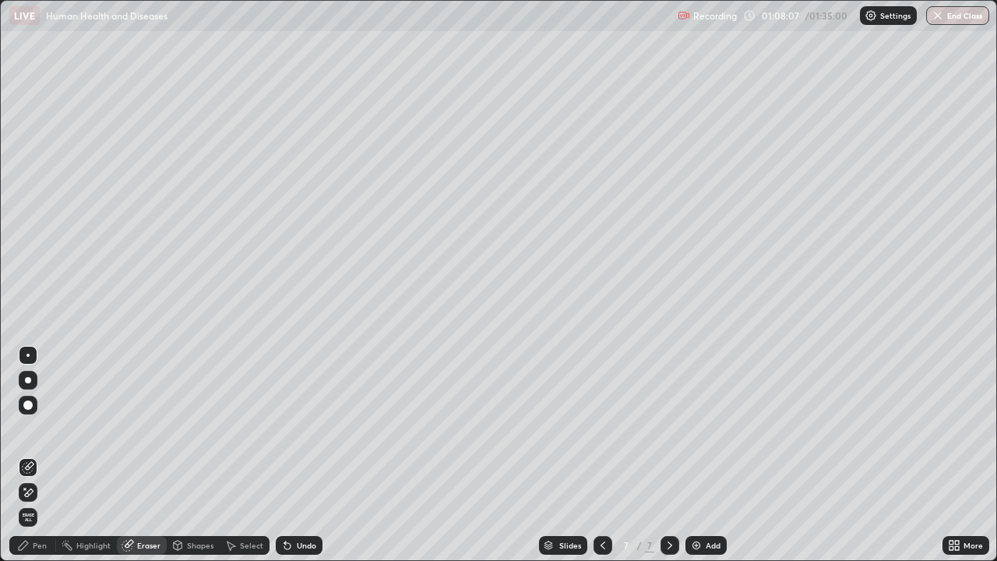
click at [31, 455] on div "Pen" at bounding box center [32, 545] width 47 height 19
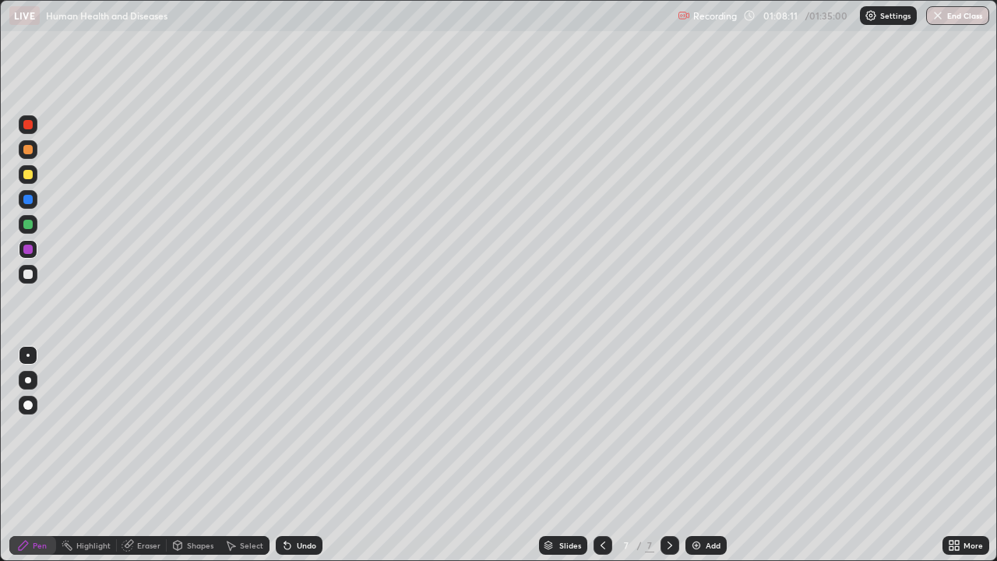
click at [284, 455] on icon at bounding box center [287, 546] width 6 height 6
click at [285, 455] on icon at bounding box center [287, 546] width 6 height 6
click at [30, 277] on div at bounding box center [27, 274] width 9 height 9
click at [150, 455] on div "Eraser" at bounding box center [148, 546] width 23 height 8
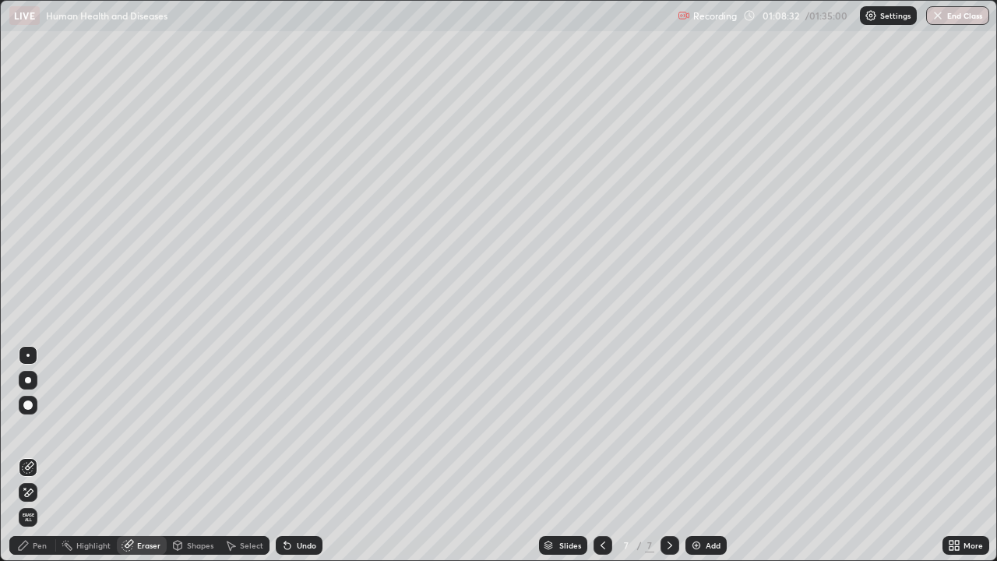
click at [51, 455] on div "Pen" at bounding box center [32, 545] width 47 height 19
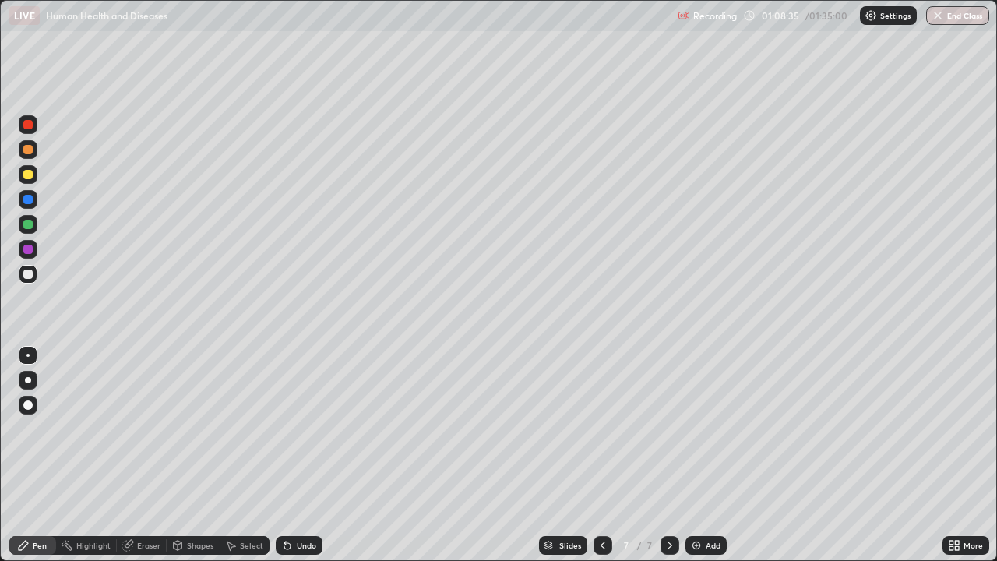
click at [300, 455] on div "Undo" at bounding box center [299, 545] width 47 height 19
click at [701, 455] on img at bounding box center [696, 545] width 12 height 12
click at [31, 157] on div at bounding box center [28, 149] width 19 height 19
click at [31, 277] on div at bounding box center [27, 274] width 9 height 9
click at [32, 177] on div at bounding box center [27, 174] width 9 height 9
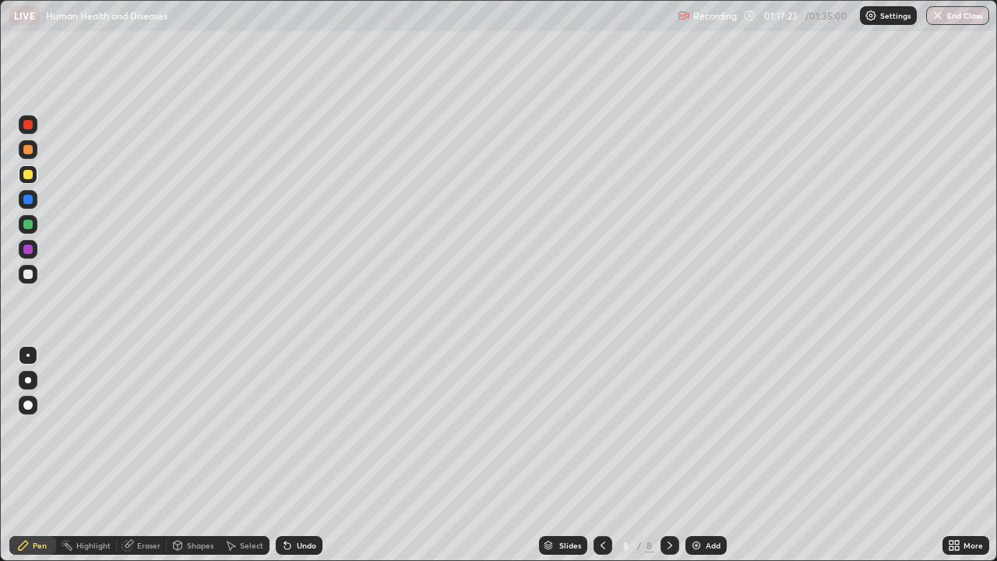
click at [297, 455] on div "Undo" at bounding box center [306, 546] width 19 height 8
click at [227, 455] on icon at bounding box center [230, 545] width 12 height 12
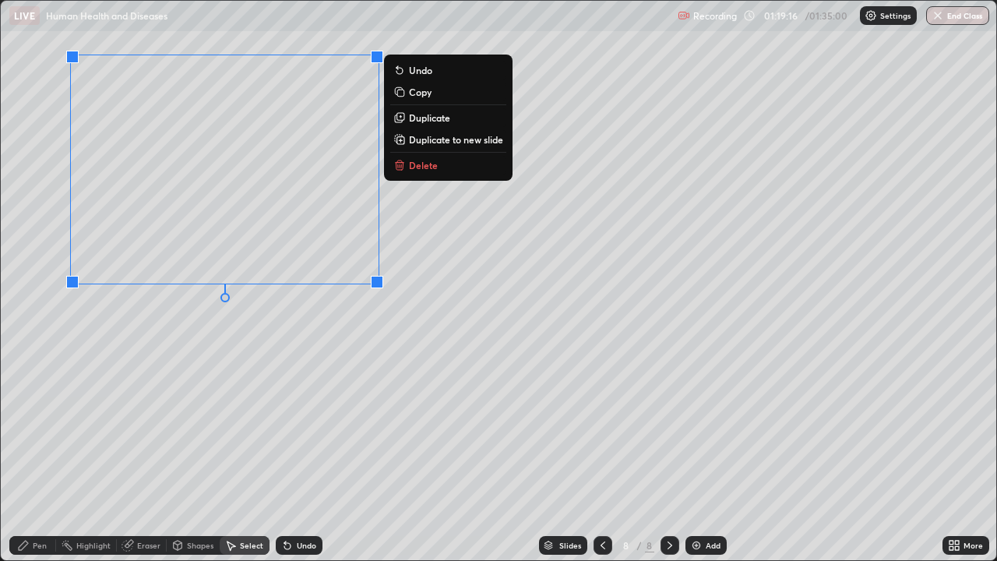
click at [38, 455] on div "Pen" at bounding box center [40, 546] width 14 height 8
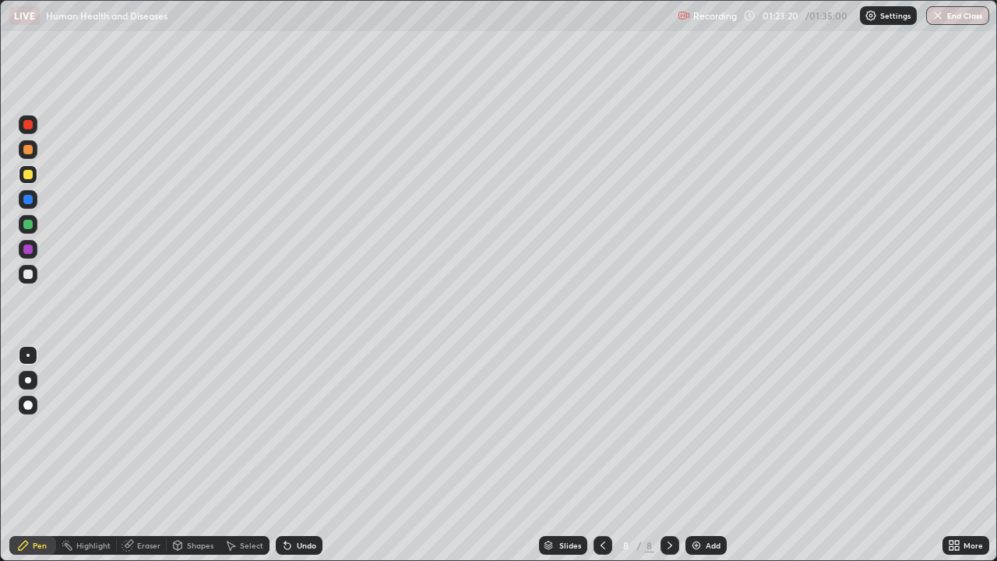
click at [306, 455] on div "Undo" at bounding box center [306, 546] width 19 height 8
click at [295, 455] on div "Undo" at bounding box center [299, 545] width 47 height 19
click at [291, 455] on icon at bounding box center [287, 545] width 12 height 12
click at [307, 455] on div "Undo" at bounding box center [306, 546] width 19 height 8
click at [303, 455] on div "Undo" at bounding box center [306, 546] width 19 height 8
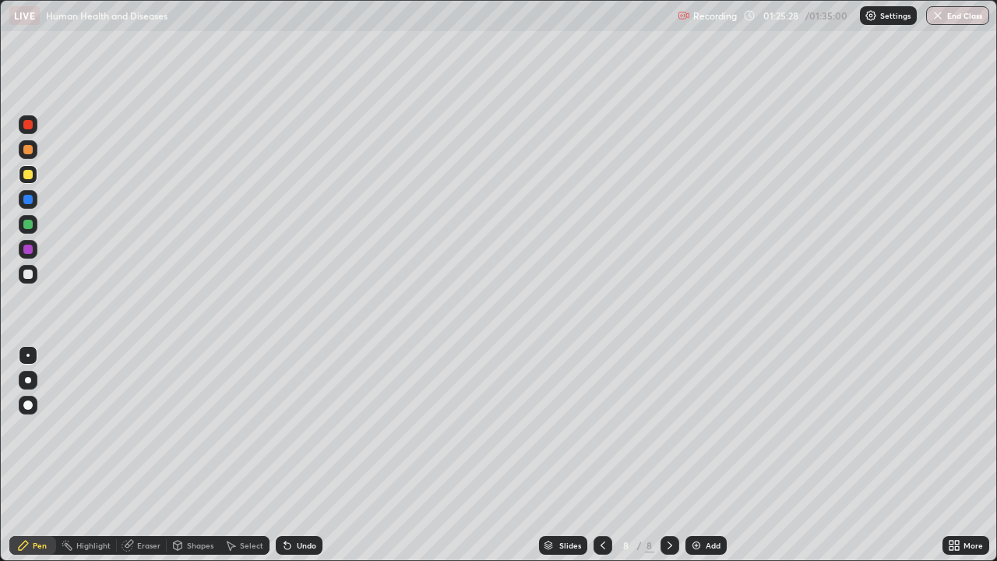
click at [722, 455] on div "Add" at bounding box center [706, 545] width 41 height 19
click at [28, 196] on div at bounding box center [27, 199] width 9 height 9
click at [30, 274] on div at bounding box center [27, 274] width 9 height 9
click at [284, 455] on icon at bounding box center [287, 546] width 6 height 6
click at [288, 455] on icon at bounding box center [287, 545] width 12 height 12
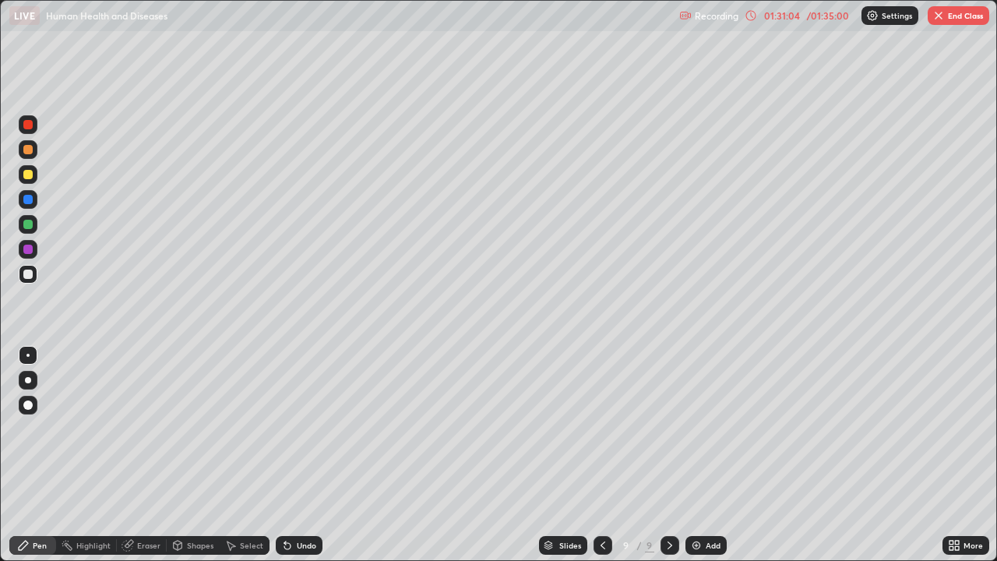
click at [949, 24] on button "End Class" at bounding box center [959, 15] width 62 height 19
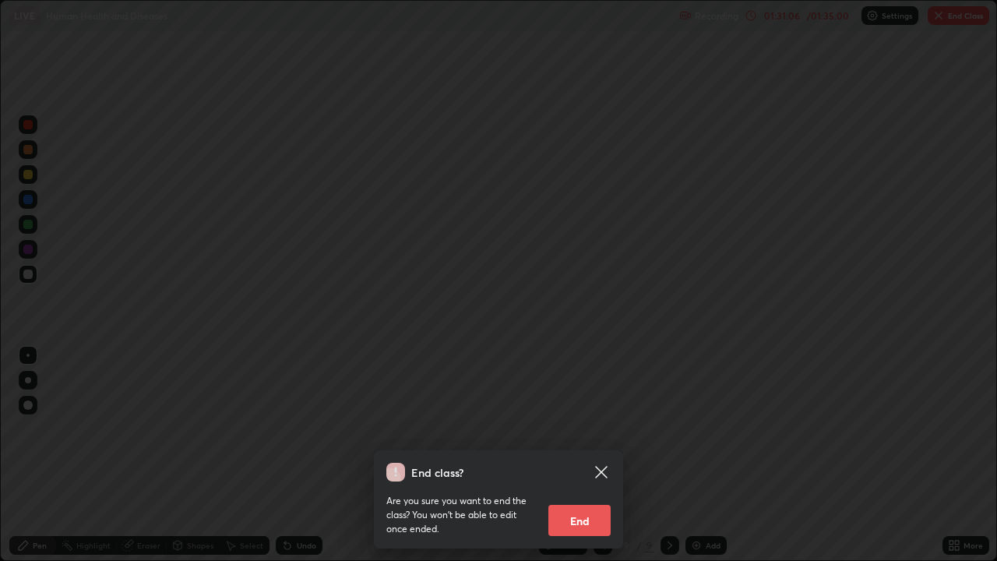
click at [595, 455] on button "End" at bounding box center [580, 520] width 62 height 31
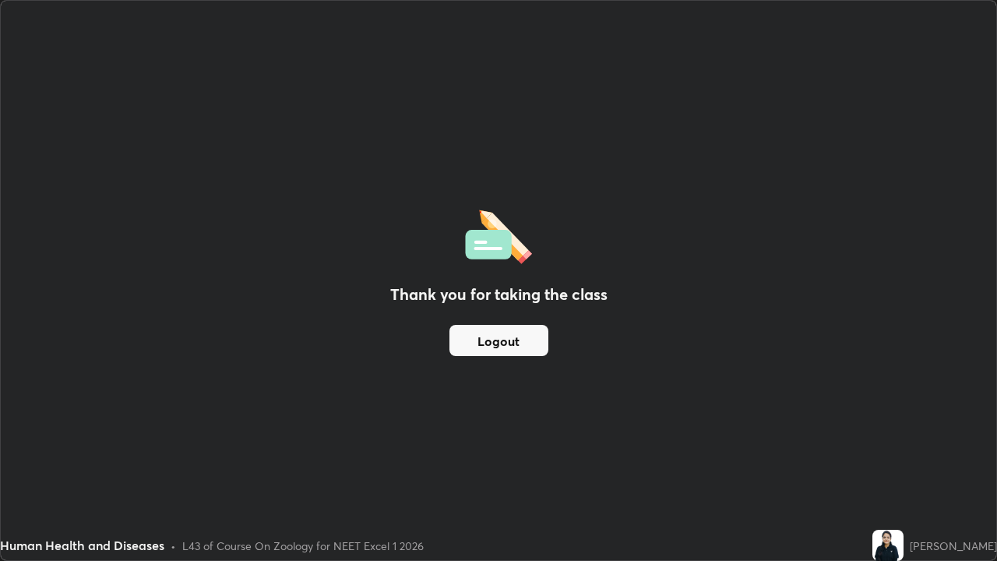
click at [545, 344] on button "Logout" at bounding box center [499, 340] width 99 height 31
